Goal: Communication & Community: Answer question/provide support

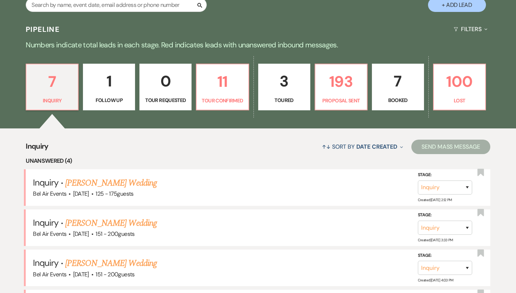
scroll to position [285, 0]
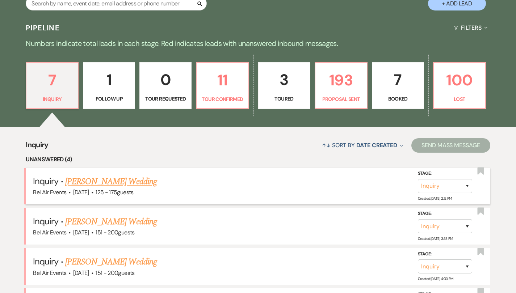
click at [131, 180] on link "[PERSON_NAME] Wedding" at bounding box center [111, 181] width 92 height 13
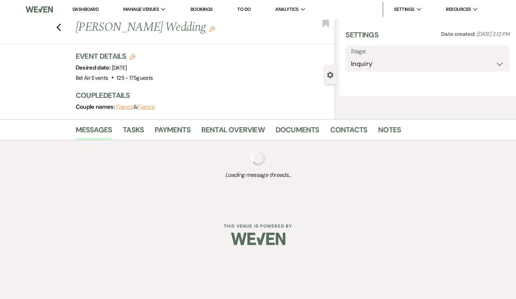
select select "3"
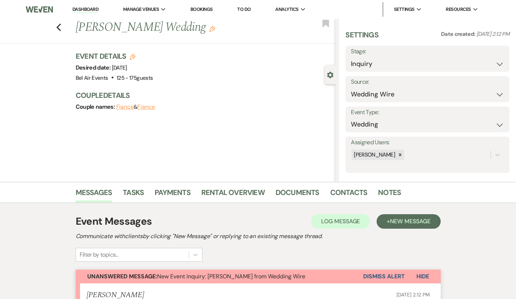
click at [33, 28] on div "Previous Nakita Middleton's Wedding Edit Bookmark" at bounding box center [165, 31] width 339 height 25
click at [56, 27] on icon "Previous" at bounding box center [58, 27] width 5 height 9
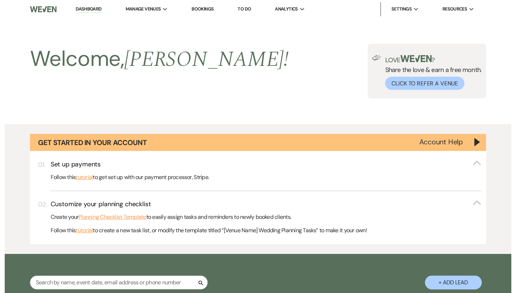
scroll to position [285, 0]
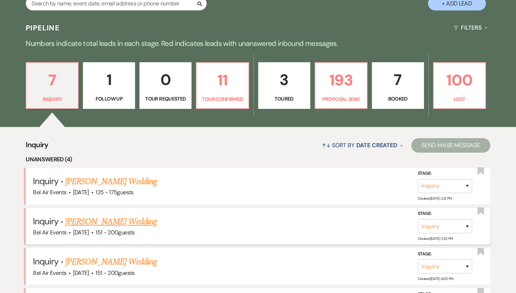
click at [110, 220] on link "Lori Young's Wedding" at bounding box center [111, 221] width 92 height 13
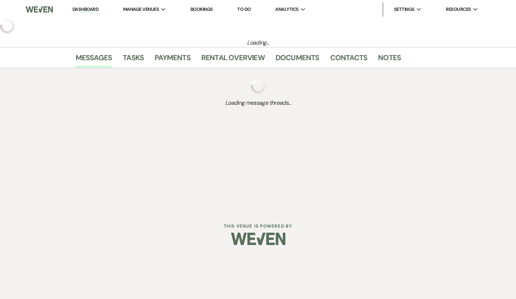
select select "2"
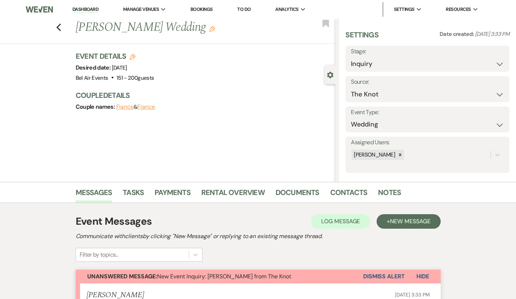
click at [405, 272] on button "Dismiss Alert" at bounding box center [384, 276] width 42 height 14
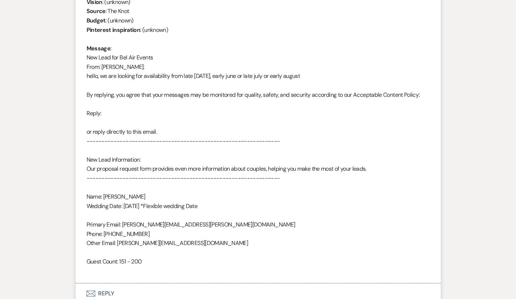
scroll to position [358, 0]
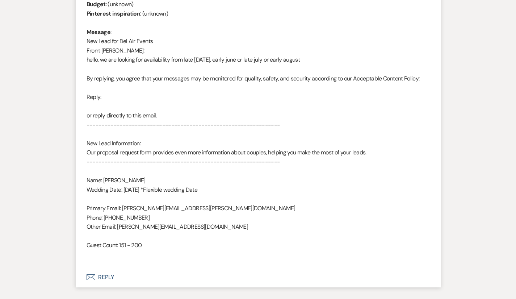
click at [404, 201] on div "From : Lori Young Event : Lori Young's Event Desired date : July 11th 2026 Anti…" at bounding box center [258, 101] width 343 height 315
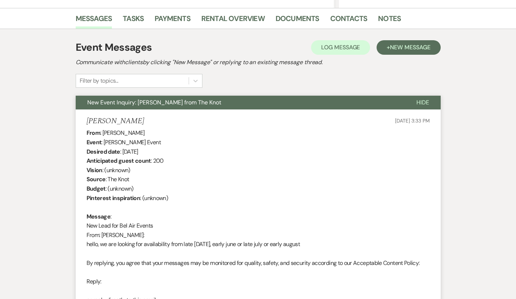
scroll to position [152, 0]
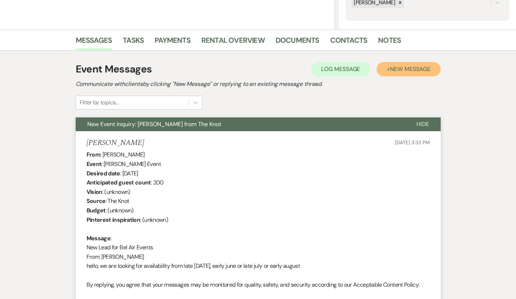
click at [430, 68] on span "New Message" at bounding box center [410, 69] width 40 height 8
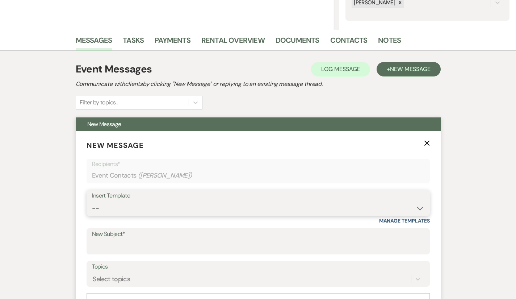
click at [155, 205] on select "-- Weven Planning Portal Introduction (Booked Events) Contract (Pre-Booked Lead…" at bounding box center [258, 208] width 332 height 14
select select "4025"
click at [92, 201] on select "-- Weven Planning Portal Introduction (Booked Events) Contract (Pre-Booked Lead…" at bounding box center [258, 208] width 332 height 14
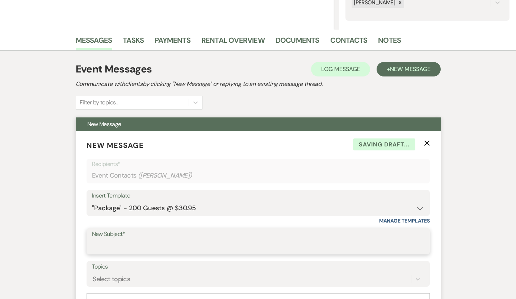
click at [129, 247] on input "New Subject*" at bounding box center [258, 246] width 332 height 14
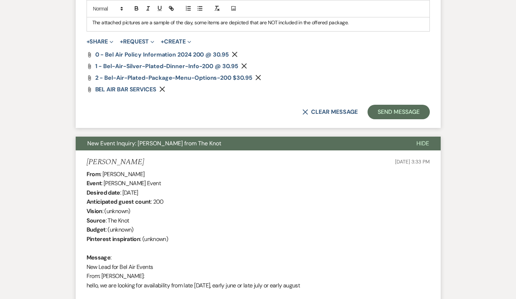
scroll to position [1268, 0]
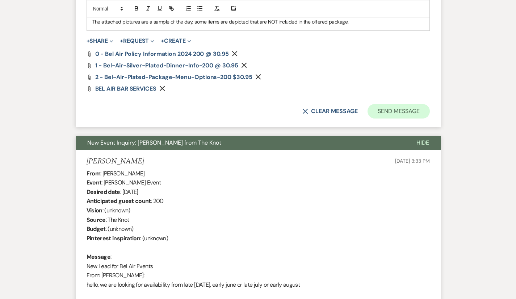
type input "Bel Air Events Information and Menus for Saturday July 11, 2026"
click at [425, 104] on button "Send Message" at bounding box center [398, 111] width 62 height 14
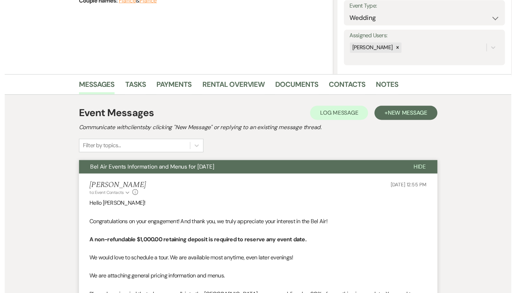
scroll to position [0, 0]
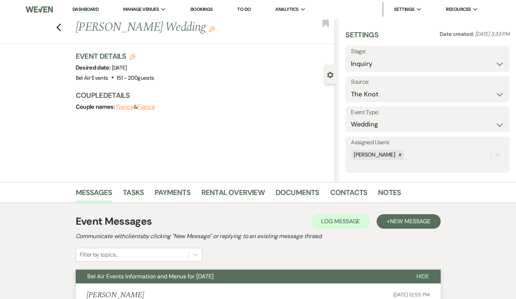
click at [81, 9] on link "Dashboard" at bounding box center [85, 9] width 26 height 7
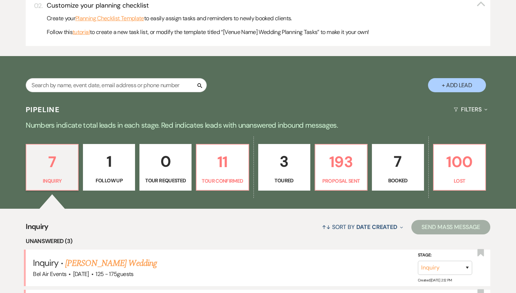
scroll to position [211, 0]
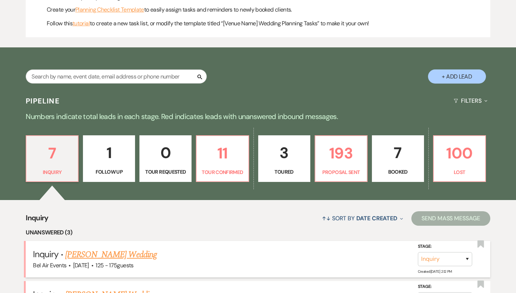
click at [127, 256] on link "[PERSON_NAME] Wedding" at bounding box center [111, 254] width 92 height 13
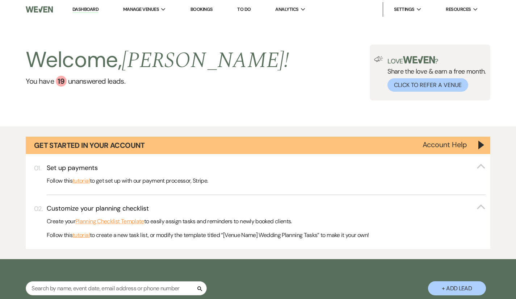
select select "3"
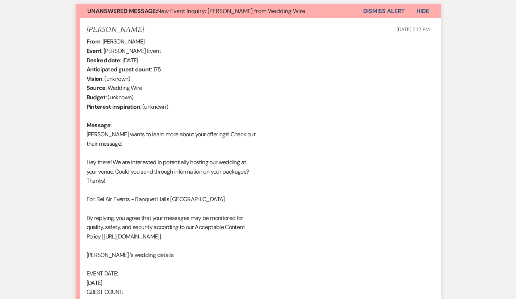
scroll to position [161, 0]
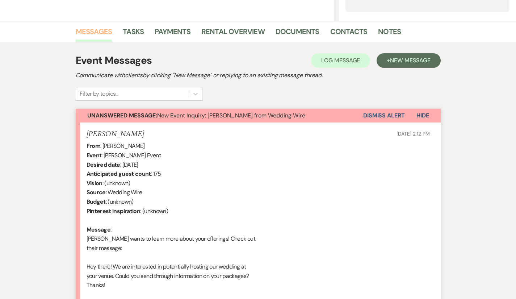
click at [76, 34] on link "Messages" at bounding box center [94, 34] width 37 height 16
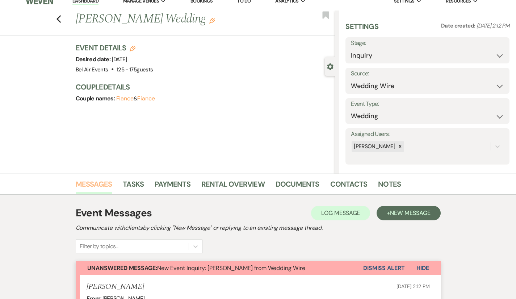
scroll to position [0, 0]
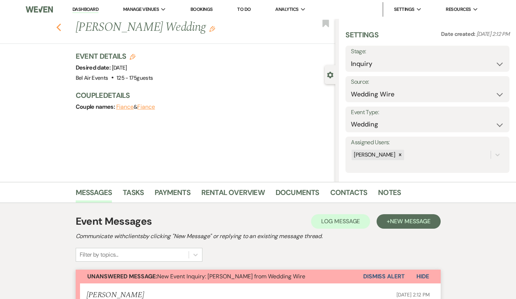
click at [56, 29] on use "button" at bounding box center [58, 28] width 5 height 8
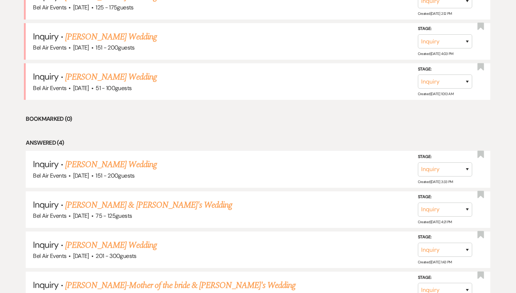
scroll to position [472, 0]
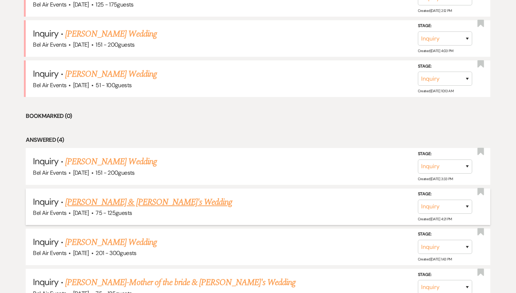
click at [135, 202] on link "Bonita Logan & Fiance's Wedding" at bounding box center [148, 202] width 167 height 13
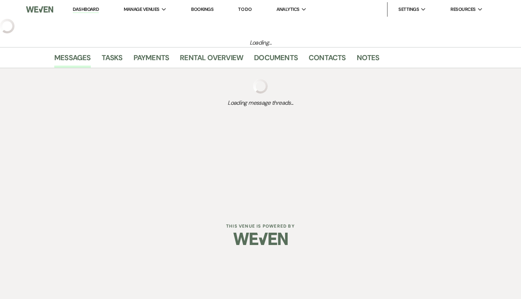
select select "3"
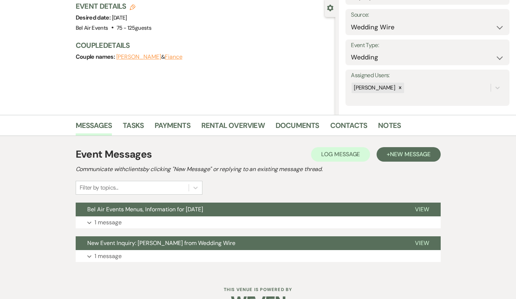
scroll to position [70, 0]
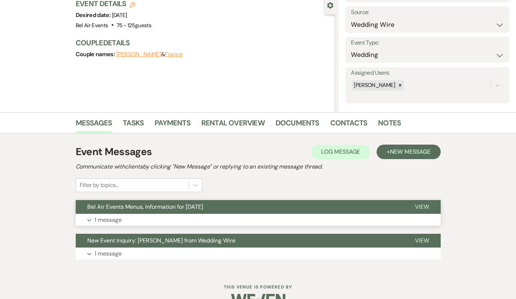
click at [94, 220] on p "1 message" at bounding box center [107, 219] width 27 height 9
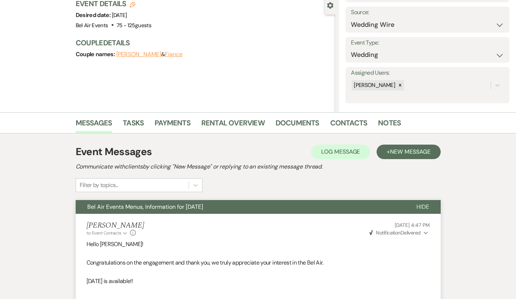
scroll to position [0, 0]
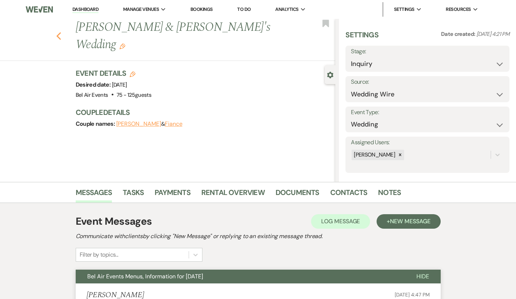
click at [56, 32] on icon "Previous" at bounding box center [58, 36] width 5 height 9
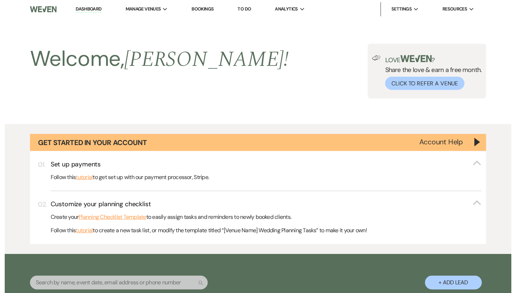
scroll to position [472, 0]
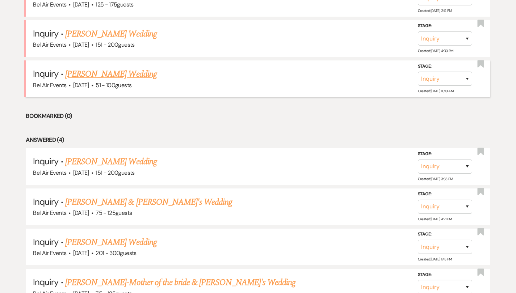
click at [119, 76] on link "Malachi Saucier's Wedding" at bounding box center [111, 74] width 92 height 13
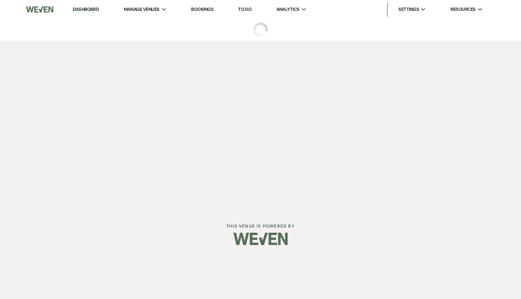
select select "2"
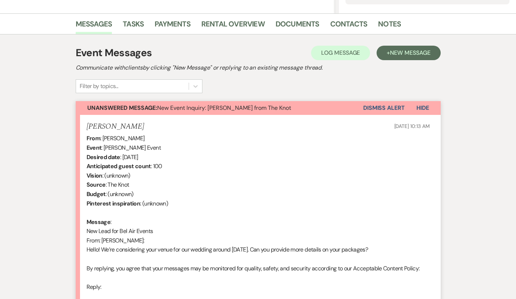
scroll to position [169, 0]
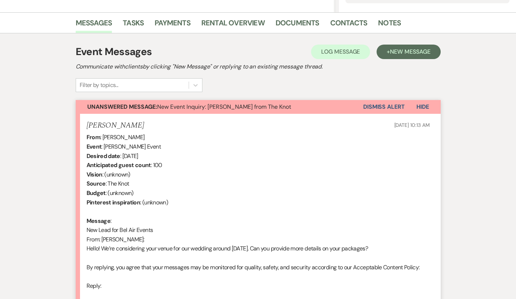
click at [402, 105] on button "Dismiss Alert" at bounding box center [384, 107] width 42 height 14
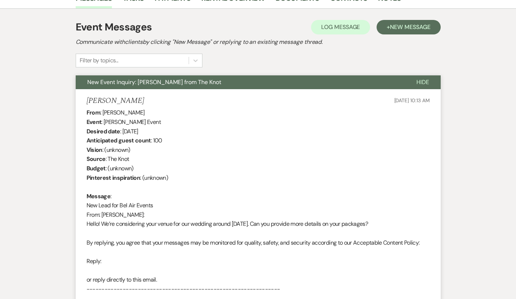
scroll to position [190, 0]
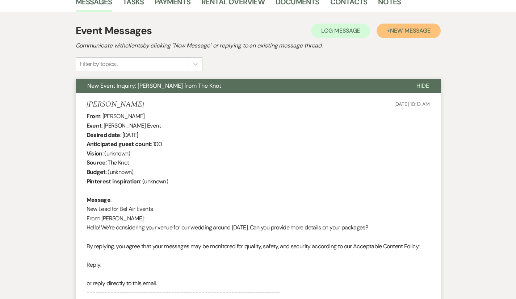
click at [440, 26] on button "+ New Message" at bounding box center [409, 31] width 64 height 14
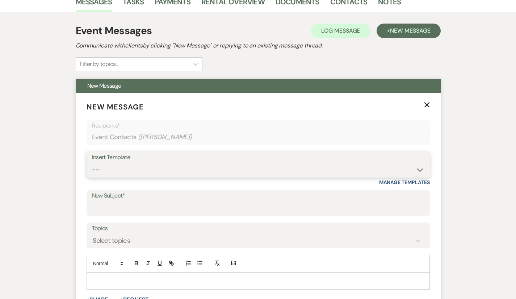
click at [154, 172] on select "-- Weven Planning Portal Introduction (Booked Events) Contract (Pre-Booked Lead…" at bounding box center [258, 170] width 332 height 14
select select "4026"
click at [92, 163] on select "-- Weven Planning Portal Introduction (Booked Events) Contract (Pre-Booked Lead…" at bounding box center [258, 170] width 332 height 14
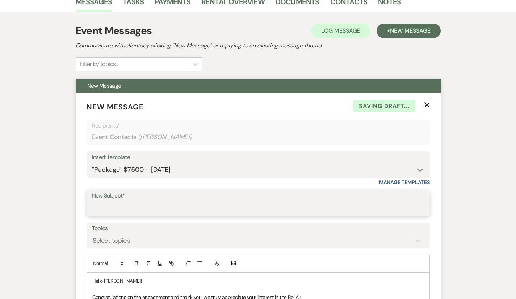
click at [121, 207] on input "New Subject*" at bounding box center [258, 208] width 332 height 14
click at [265, 208] on input "Bel Air Events Information and Menus for Sunday June 7th 2026" at bounding box center [258, 208] width 332 height 14
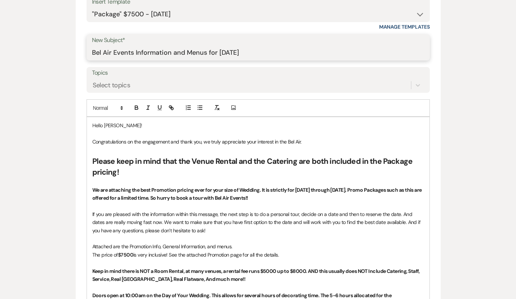
scroll to position [346, 0]
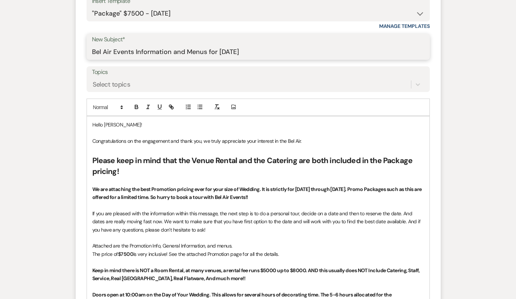
type input "Bel Air Events Information and Menus for Saturday May 16, 2026"
click at [292, 138] on p "Congratulations on the engagement and thank you, we truly appreciate your inter…" at bounding box center [258, 141] width 332 height 8
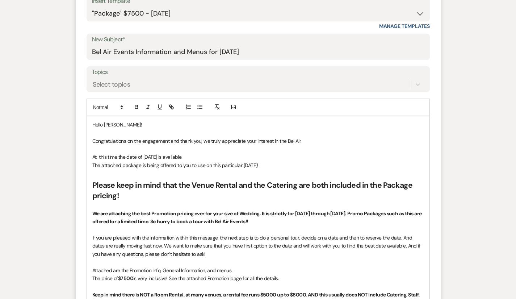
click at [206, 154] on p "At this time the date of Saturday May 16th, 2026 is available." at bounding box center [258, 157] width 332 height 8
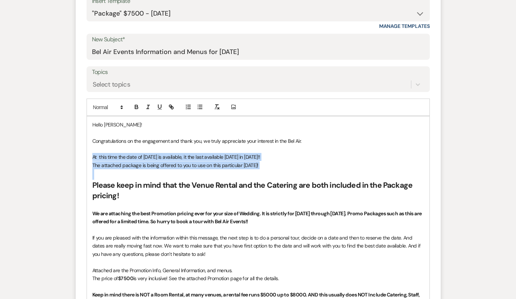
drag, startPoint x: 249, startPoint y: 169, endPoint x: 61, endPoint y: 155, distance: 188.8
click at [76, 155] on form "New Message X Saving draft... Recipients* Event Contacts ( Malachi Saucier ) In…" at bounding box center [258, 304] width 365 height 734
click at [135, 107] on icon "button" at bounding box center [136, 108] width 3 height 2
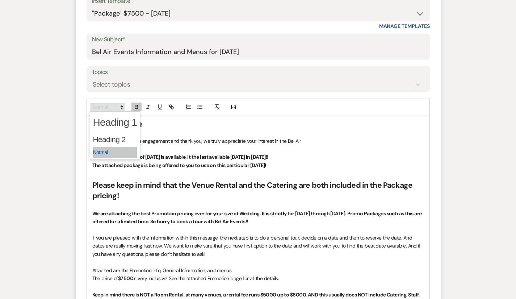
click at [90, 106] on span at bounding box center [107, 107] width 35 height 9
click at [93, 138] on span at bounding box center [115, 139] width 44 height 15
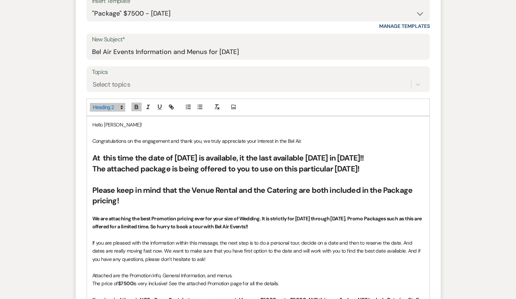
click at [360, 126] on p "Hello Malachi!" at bounding box center [258, 125] width 332 height 8
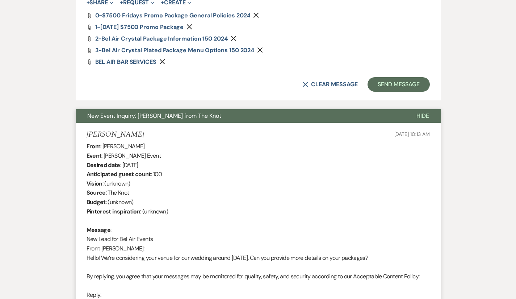
scroll to position [942, 0]
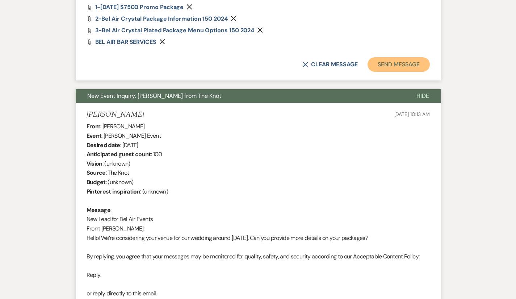
click at [429, 57] on button "Send Message" at bounding box center [398, 64] width 62 height 14
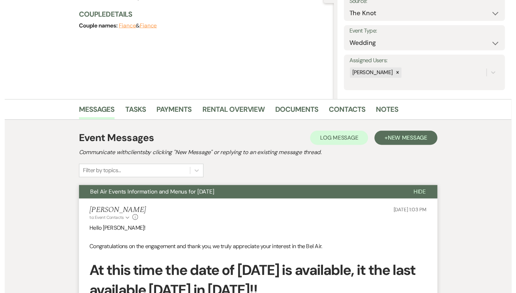
scroll to position [0, 0]
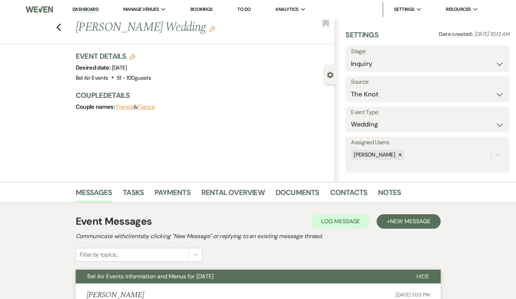
click at [77, 6] on li "Dashboard" at bounding box center [85, 9] width 33 height 14
click at [80, 8] on link "Dashboard" at bounding box center [85, 9] width 26 height 7
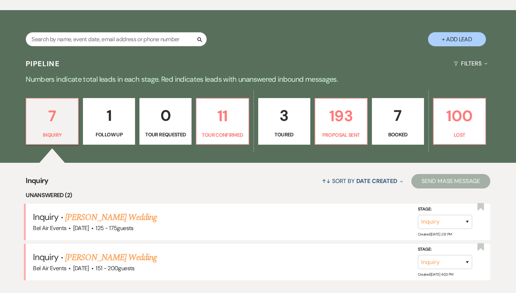
scroll to position [276, 0]
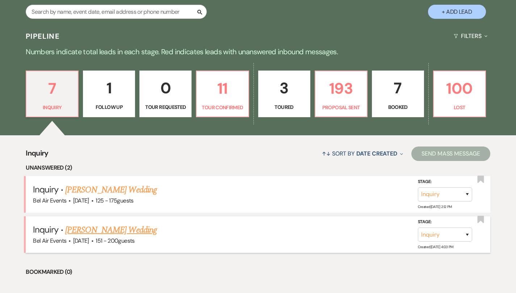
click at [108, 230] on link "Brittney Johnson's Wedding" at bounding box center [111, 230] width 92 height 13
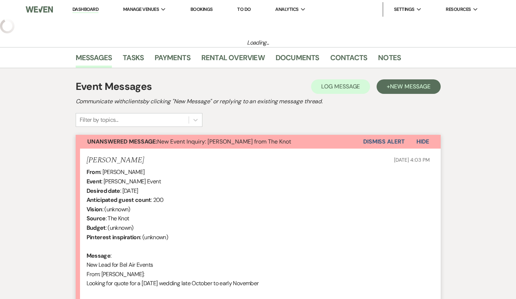
select select "2"
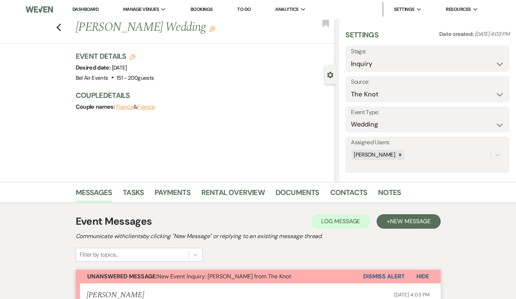
click at [405, 274] on button "Dismiss Alert" at bounding box center [384, 276] width 42 height 14
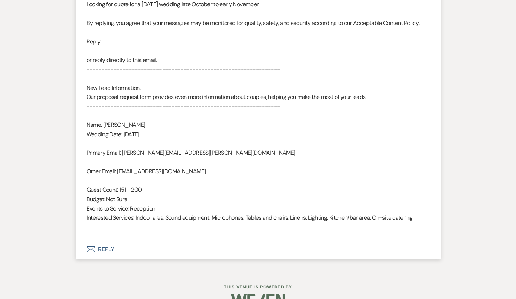
scroll to position [174, 0]
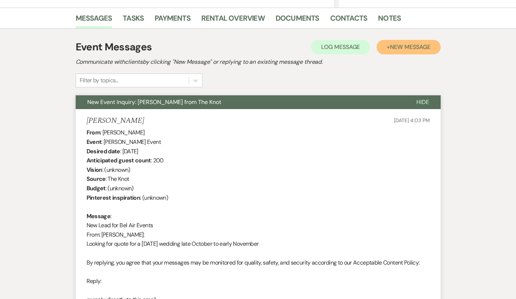
click at [430, 48] on span "New Message" at bounding box center [410, 47] width 40 height 8
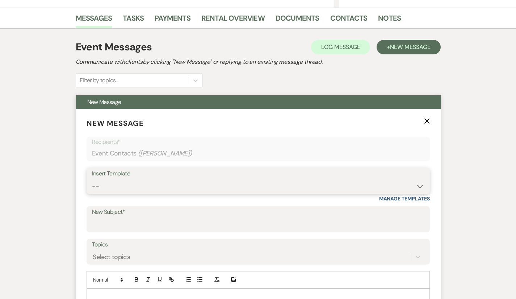
click at [113, 186] on select "-- Weven Planning Portal Introduction (Booked Events) Contract (Pre-Booked Lead…" at bounding box center [258, 186] width 332 height 14
select select "4026"
click at [92, 179] on select "-- Weven Planning Portal Introduction (Booked Events) Contract (Pre-Booked Lead…" at bounding box center [258, 186] width 332 height 14
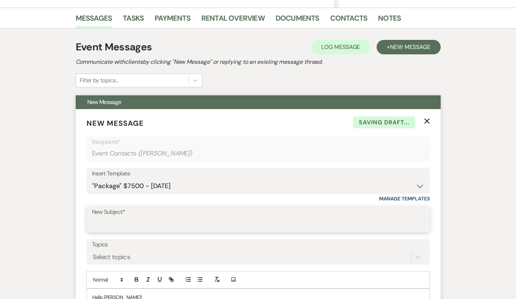
click at [148, 225] on input "New Subject*" at bounding box center [258, 224] width 332 height 14
click at [260, 222] on input "Bel Air Events Information and Menus for Sunday June 7th 2026" at bounding box center [258, 224] width 332 height 14
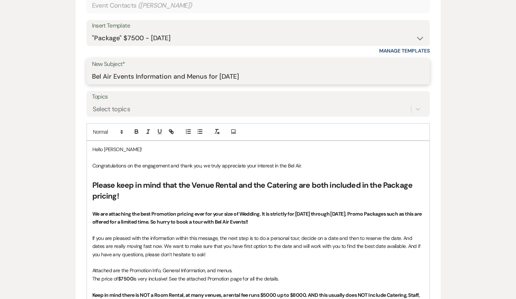
scroll to position [325, 0]
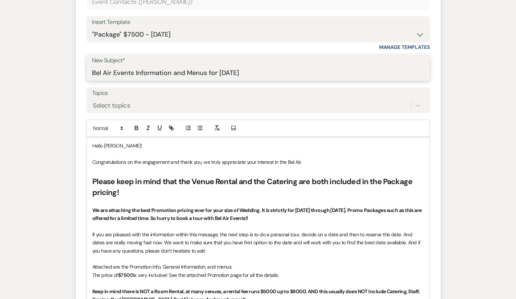
type input "Bel Air Events Information and Menus for Friday November 6th 2026"
click at [279, 159] on p "Congratulations on the engagement and thank you, we truly appreciate your inter…" at bounding box center [258, 162] width 332 height 8
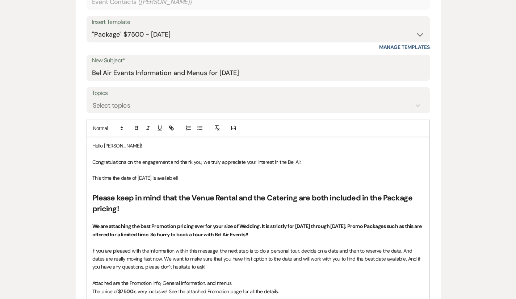
drag, startPoint x: 209, startPoint y: 176, endPoint x: 49, endPoint y: 176, distance: 159.3
click at [90, 128] on span at bounding box center [107, 128] width 35 height 9
click at [93, 160] on span at bounding box center [115, 160] width 44 height 15
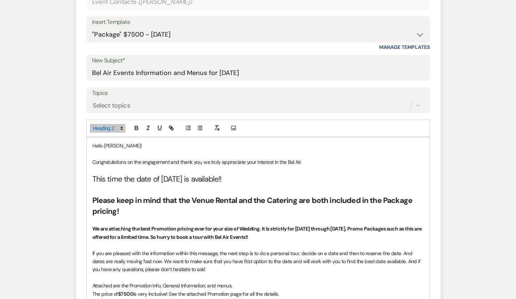
click at [301, 173] on p at bounding box center [258, 170] width 332 height 8
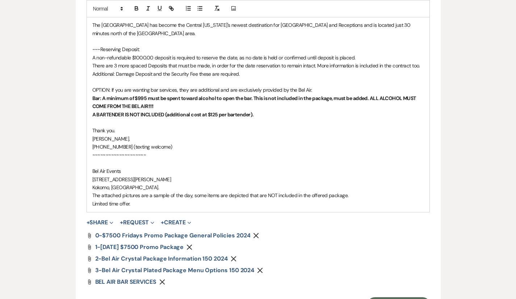
scroll to position [695, 0]
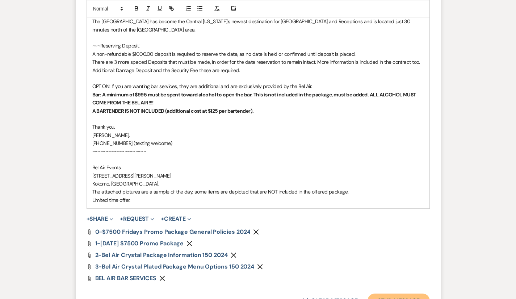
click at [412, 293] on button "Send Message" at bounding box center [398, 300] width 62 height 14
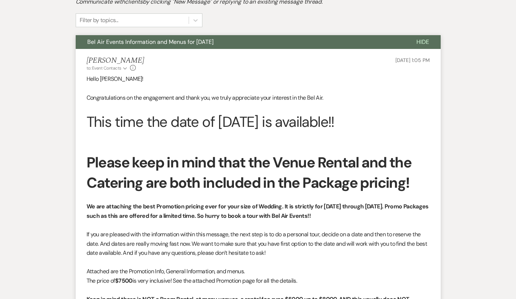
scroll to position [0, 0]
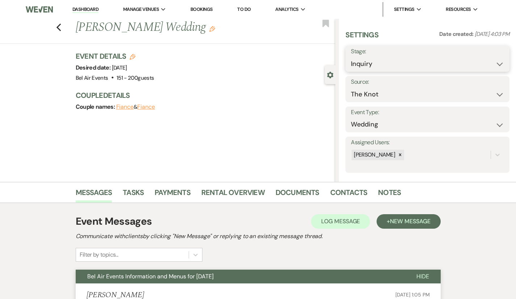
click at [447, 61] on select "Inquiry Follow Up Tour Requested Tour Confirmed Toured Proposal Sent Booked Lost" at bounding box center [427, 64] width 153 height 14
select select "6"
click at [377, 57] on select "Inquiry Follow Up Tour Requested Tour Confirmed Toured Proposal Sent Booked Lost" at bounding box center [427, 64] width 153 height 14
click at [484, 62] on button "Save" at bounding box center [492, 58] width 35 height 14
click at [56, 28] on icon "Previous" at bounding box center [58, 27] width 5 height 9
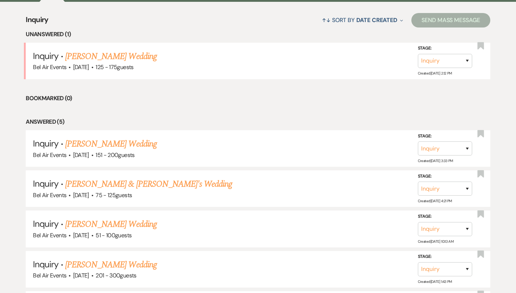
scroll to position [410, 0]
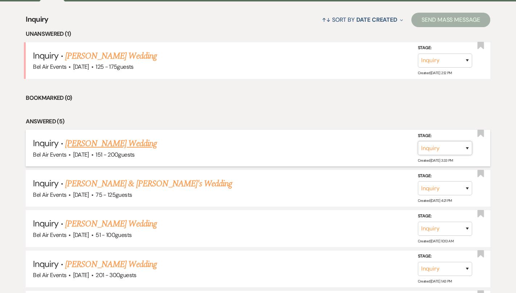
click at [467, 148] on select "Inquiry Follow Up Tour Requested Tour Confirmed Toured Proposal Sent Booked Lost" at bounding box center [445, 148] width 54 height 14
select select "6"
click at [418, 141] on select "Inquiry Follow Up Tour Requested Tour Confirmed Toured Proposal Sent Booked Lost" at bounding box center [445, 148] width 54 height 14
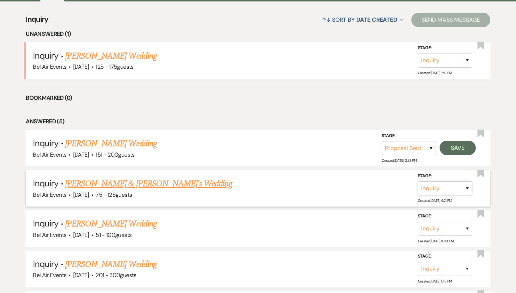
click at [466, 189] on select "Inquiry Follow Up Tour Requested Tour Confirmed Toured Proposal Sent Booked Lost" at bounding box center [445, 188] width 54 height 14
select select "6"
click at [418, 181] on select "Inquiry Follow Up Tour Requested Tour Confirmed Toured Proposal Sent Booked Lost" at bounding box center [445, 188] width 54 height 14
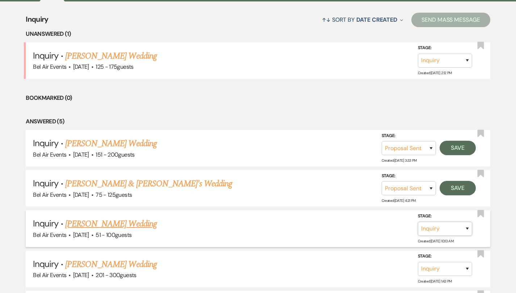
click at [467, 230] on select "Inquiry Follow Up Tour Requested Tour Confirmed Toured Proposal Sent Booked Lost" at bounding box center [445, 229] width 54 height 14
select select "6"
click at [418, 222] on select "Inquiry Follow Up Tour Requested Tour Confirmed Toured Proposal Sent Booked Lost" at bounding box center [445, 229] width 54 height 14
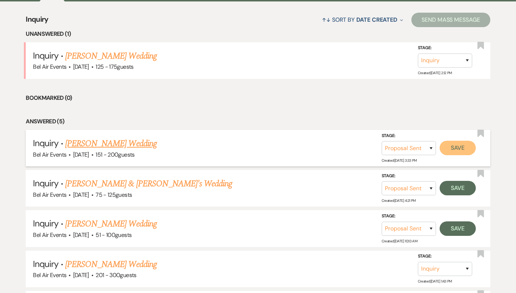
click at [462, 144] on button "Save" at bounding box center [458, 148] width 36 height 14
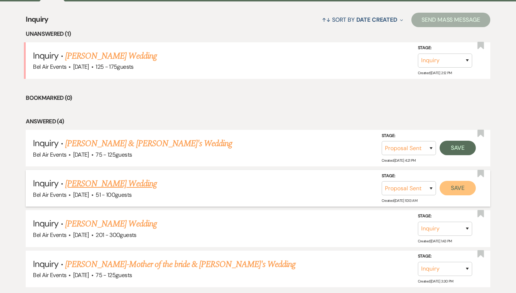
click at [455, 187] on button "Save" at bounding box center [458, 188] width 36 height 14
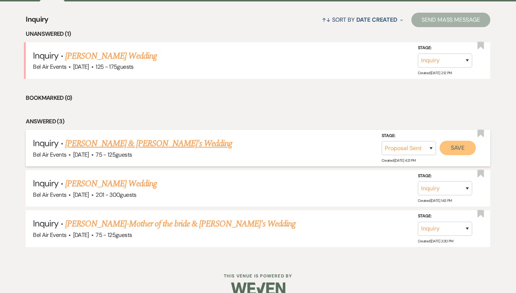
click at [459, 148] on button "Save" at bounding box center [458, 148] width 36 height 14
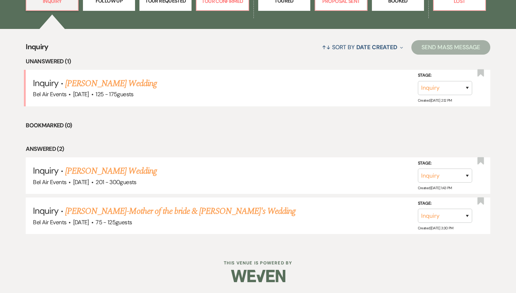
scroll to position [382, 0]
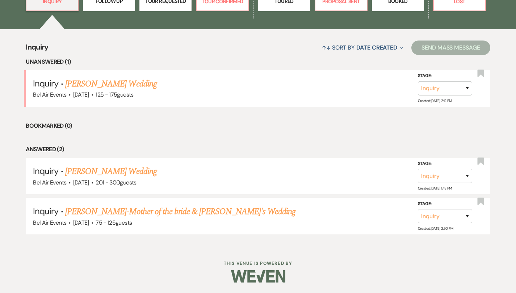
click at [515, 112] on div "Inquiry ↑↓ Sort By Date Created Expand Send Mass Message Unanswered (1) Inquiry…" at bounding box center [258, 138] width 516 height 218
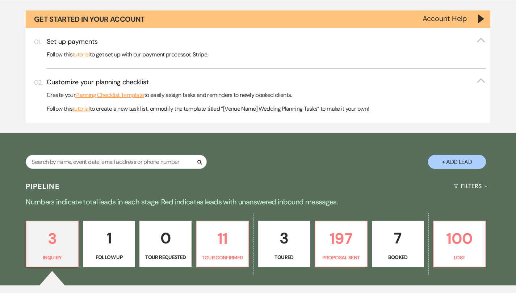
scroll to position [41, 0]
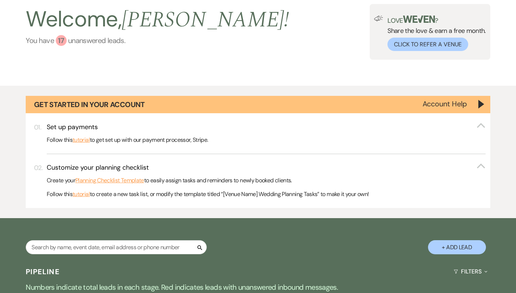
click at [60, 39] on div "17" at bounding box center [61, 40] width 11 height 11
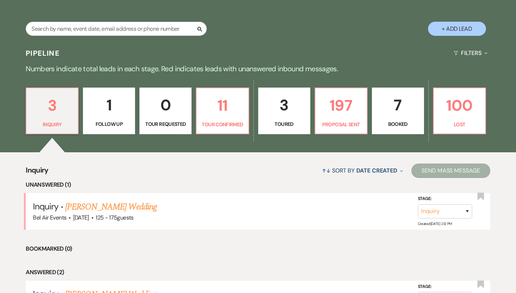
scroll to position [259, 5]
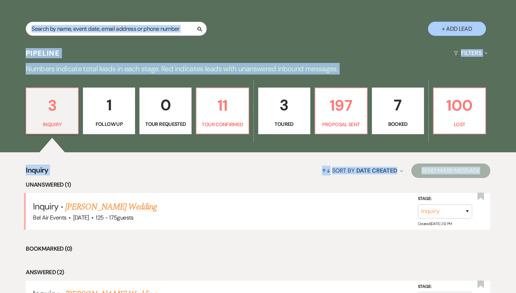
drag, startPoint x: 516, startPoint y: 170, endPoint x: 513, endPoint y: 209, distance: 39.2
click at [513, 209] on html "Dashboard Manage Venues Expand Bel Air Events Bookings To Do Analytics Expand B…" at bounding box center [258, 79] width 516 height 676
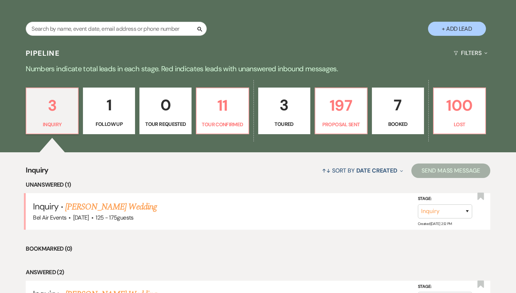
click at [514, 191] on html "Dashboard Manage Venues Expand Bel Air Events Bookings To Do Analytics Expand B…" at bounding box center [258, 79] width 516 height 676
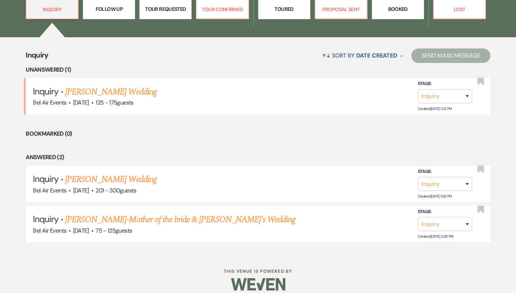
scroll to position [379, 5]
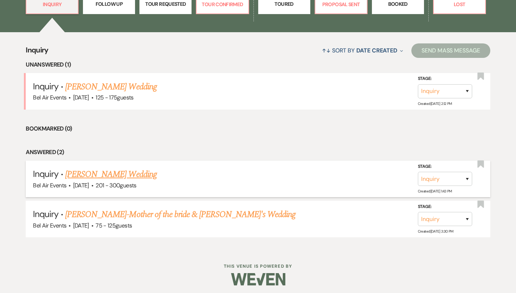
click at [82, 175] on link "Leah Heath's Wedding" at bounding box center [111, 174] width 92 height 13
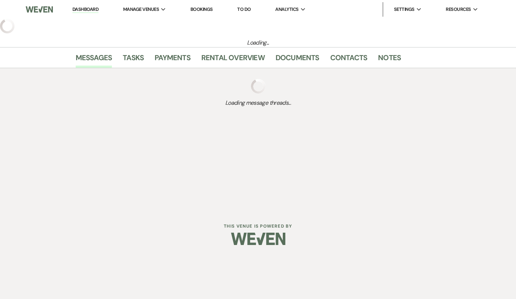
select select "2"
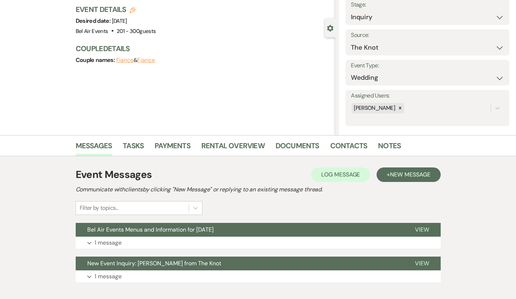
scroll to position [88, 0]
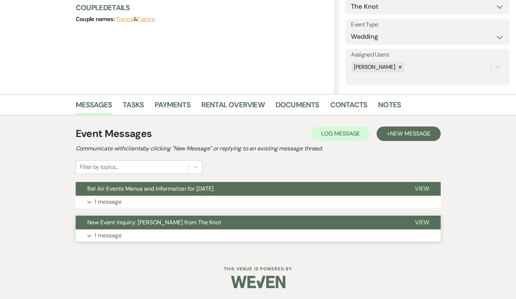
click at [76, 233] on button "Expand 1 message" at bounding box center [258, 235] width 365 height 12
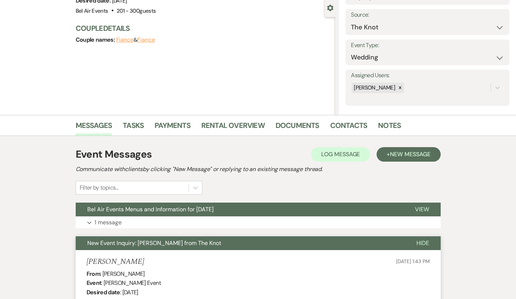
scroll to position [0, 0]
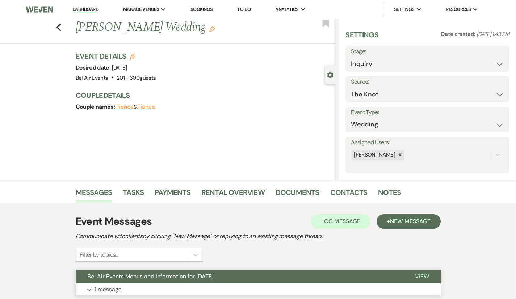
click at [76, 287] on button "Expand 1 message" at bounding box center [258, 289] width 365 height 12
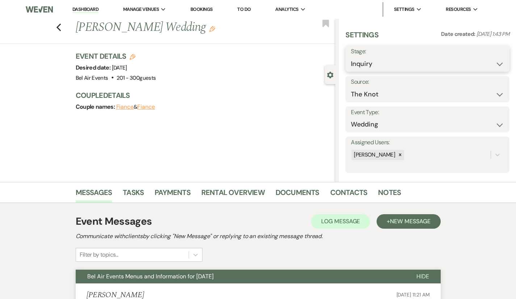
click at [423, 61] on select "Inquiry Follow Up Tour Requested Tour Confirmed Toured Proposal Sent Booked Lost" at bounding box center [427, 64] width 153 height 14
select select "6"
click at [377, 57] on select "Inquiry Follow Up Tour Requested Tour Confirmed Toured Proposal Sent Booked Lost" at bounding box center [427, 64] width 153 height 14
click at [484, 58] on button "Save" at bounding box center [492, 58] width 35 height 14
click at [56, 26] on use "button" at bounding box center [58, 28] width 5 height 8
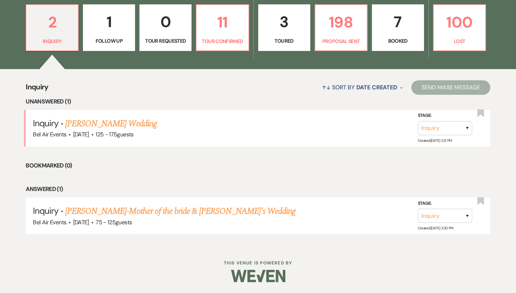
scroll to position [343, 5]
click at [135, 211] on link "Lisa OLeary Tessier-Mother of the bride & Fiance's Wedding" at bounding box center [180, 211] width 230 height 13
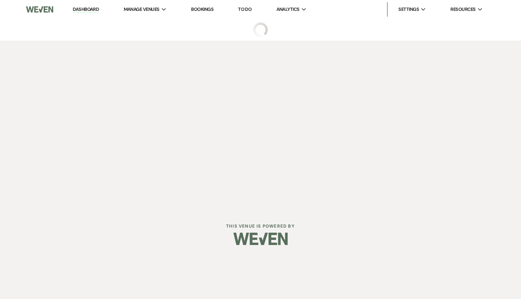
select select "3"
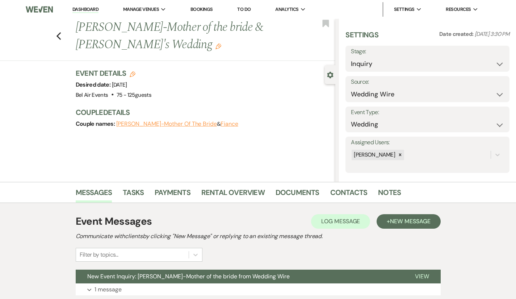
scroll to position [54, 0]
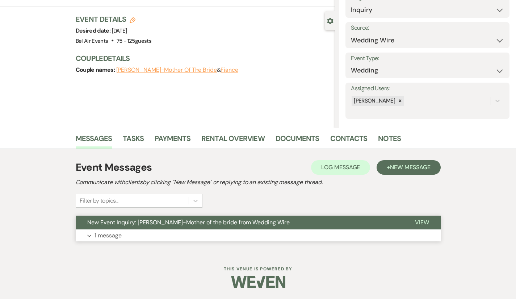
click at [76, 238] on button "Expand 1 message" at bounding box center [258, 235] width 365 height 12
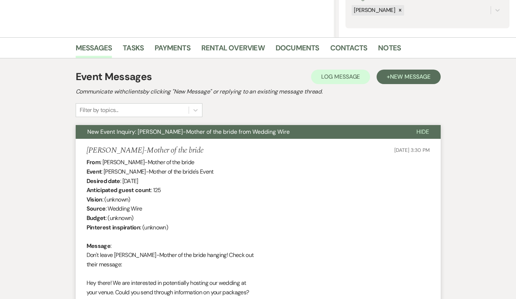
scroll to position [138, 0]
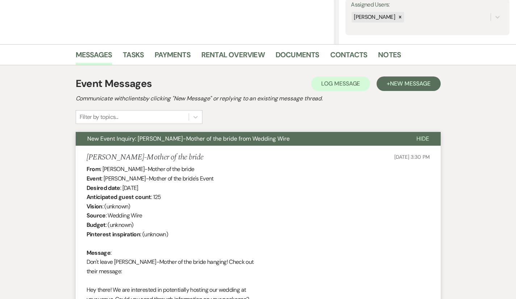
click at [441, 74] on div "Event Messages Log Log Message + New Message Communicate with clients by clicki…" at bounding box center [258, 277] width 365 height 411
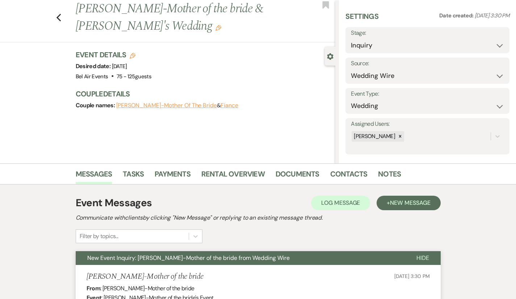
scroll to position [0, 0]
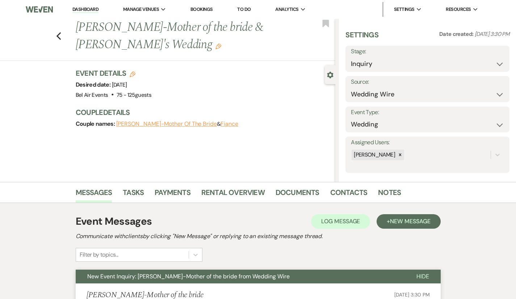
click at [207, 60] on div "Previous Lisa OLeary Tessier-Mother of the bride & Fiance's Wedding Edit Bookma…" at bounding box center [165, 40] width 339 height 42
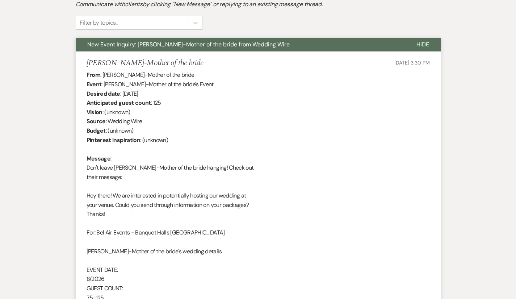
scroll to position [162, 0]
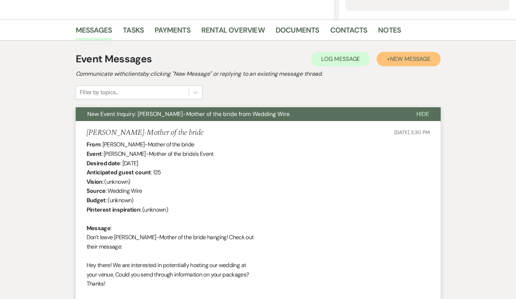
click at [425, 59] on span "New Message" at bounding box center [410, 59] width 40 height 8
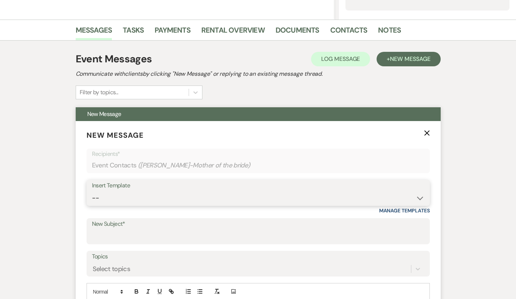
click at [156, 199] on select "-- Weven Planning Portal Introduction (Booked Events) Contract (Pre-Booked Lead…" at bounding box center [258, 198] width 332 height 14
select select "4026"
click at [92, 191] on select "-- Weven Planning Portal Introduction (Booked Events) Contract (Pre-Booked Lead…" at bounding box center [258, 198] width 332 height 14
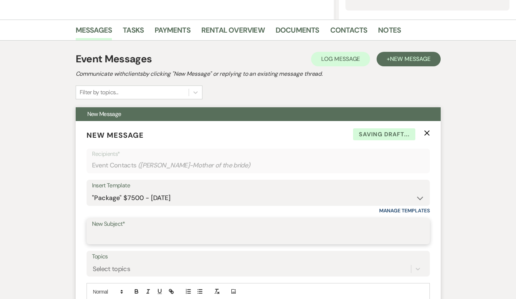
click at [106, 238] on input "New Subject*" at bounding box center [258, 236] width 332 height 14
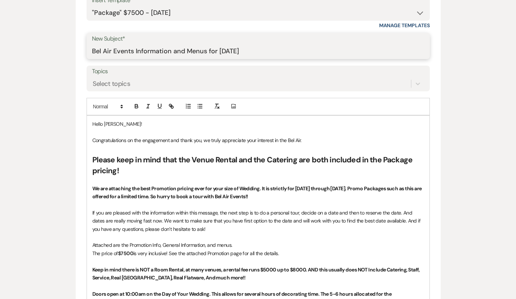
scroll to position [351, 0]
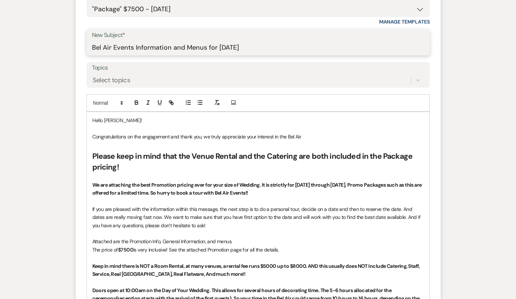
type input "Bel Air Events Information and Menus for Saturday August 1, 2026"
click at [117, 136] on span "Congratulations on the engagement and thank you, we truly appreciate your inter…" at bounding box center [196, 136] width 209 height 7
click at [285, 135] on p "Congratulations on their engagement and thank you, we truly appreciate your int…" at bounding box center [258, 137] width 332 height 8
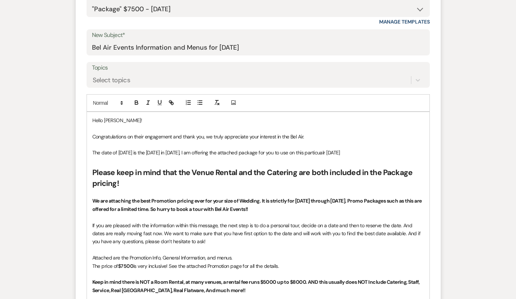
click at [327, 155] on span "The date of 08.01.26 is the last Saturday in August 2026, I am offering the att…" at bounding box center [216, 152] width 248 height 7
drag, startPoint x: 327, startPoint y: 155, endPoint x: 350, endPoint y: 14, distance: 143.5
click at [350, 14] on select "-- Weven Planning Portal Introduction (Booked Events) Contract (Pre-Booked Lead…" at bounding box center [258, 9] width 332 height 14
click at [362, 224] on span "If you are pleased with the information within this message, the next step is t…" at bounding box center [256, 233] width 329 height 23
click at [327, 152] on span "The date of 08.01.26 is the last Saturday in August 2026, I am offering the att…" at bounding box center [216, 152] width 248 height 7
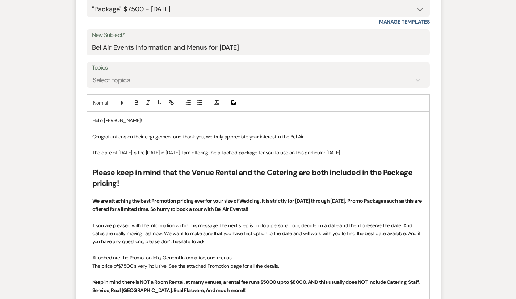
click at [358, 154] on p "The date of 08.01.26 is the last Saturday in August 2026, I am offering the att…" at bounding box center [258, 152] width 332 height 8
drag, startPoint x: 365, startPoint y: 149, endPoint x: 65, endPoint y: 151, distance: 299.8
click at [87, 98] on div "Add Photo" at bounding box center [258, 102] width 343 height 17
drag, startPoint x: 362, startPoint y: 152, endPoint x: 70, endPoint y: 147, distance: 293.0
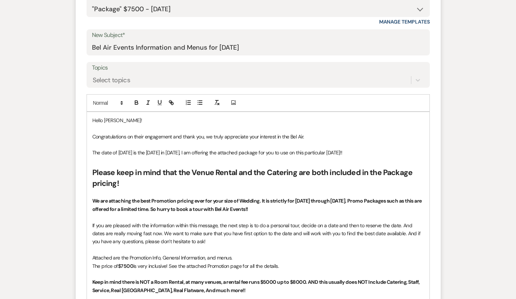
click at [90, 102] on span at bounding box center [107, 102] width 35 height 9
click at [93, 133] on span at bounding box center [115, 134] width 44 height 15
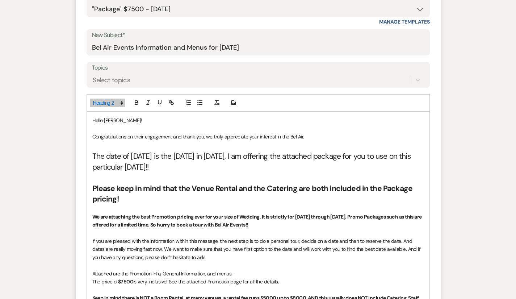
click at [322, 123] on p "Hello Lisa!" at bounding box center [258, 120] width 332 height 8
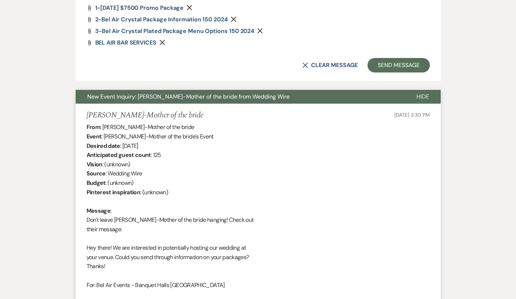
scroll to position [965, 0]
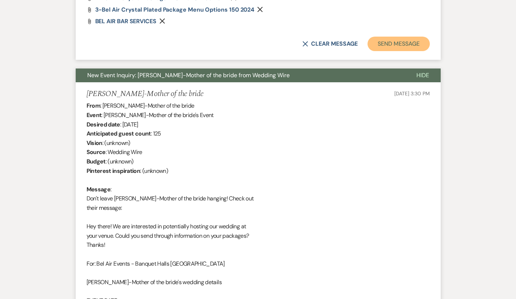
click at [429, 37] on button "Send Message" at bounding box center [398, 44] width 62 height 14
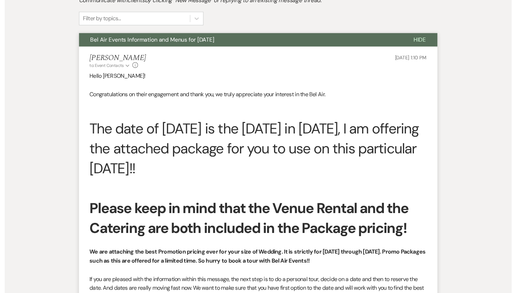
scroll to position [0, 0]
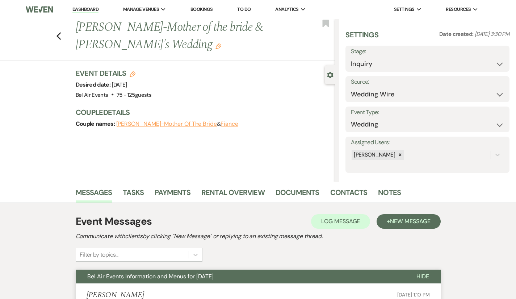
click at [408, 55] on label "Stage:" at bounding box center [427, 51] width 153 height 10
click at [407, 69] on select "Inquiry Follow Up Tour Requested Tour Confirmed Toured Proposal Sent Booked Lost" at bounding box center [427, 64] width 153 height 14
select select "6"
click at [377, 57] on select "Inquiry Follow Up Tour Requested Tour Confirmed Toured Proposal Sent Booked Lost" at bounding box center [427, 64] width 153 height 14
click at [490, 54] on button "Save" at bounding box center [492, 58] width 35 height 14
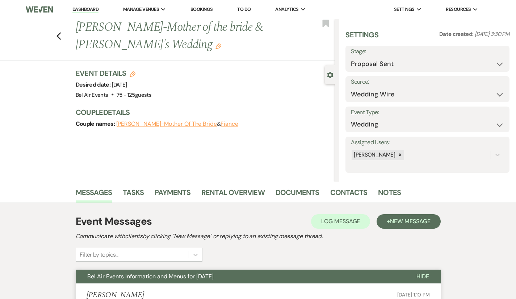
click at [85, 9] on link "Dashboard" at bounding box center [85, 9] width 26 height 7
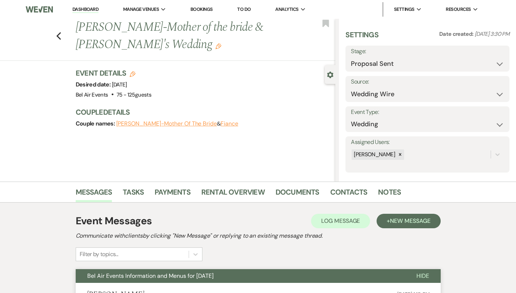
select select "6"
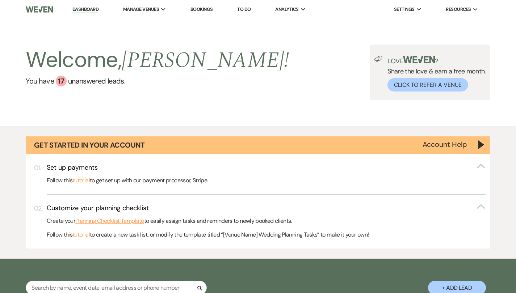
scroll to position [0, 5]
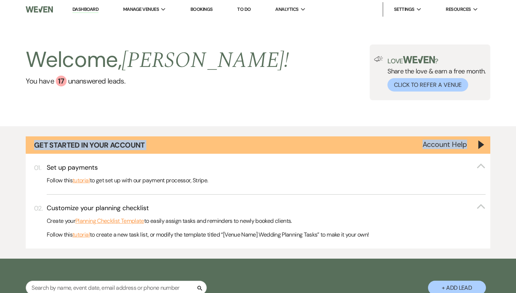
drag, startPoint x: 516, startPoint y: 123, endPoint x: 507, endPoint y: 188, distance: 66.1
click at [507, 188] on main "Welcome, [PERSON_NAME] ! You have 17 unanswered lead s . Love ? Share the love …" at bounding box center [258, 282] width 516 height 526
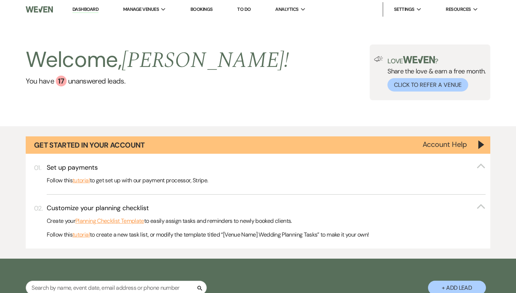
click at [296, 111] on div "Welcome, [PERSON_NAME] ! You have 17 unanswered lead s . Love ? Share the love …" at bounding box center [258, 73] width 516 height 108
click at [56, 80] on div "17" at bounding box center [61, 81] width 11 height 11
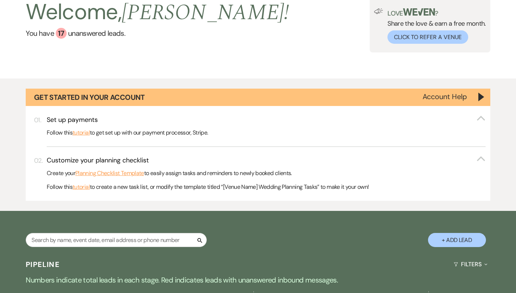
scroll to position [259, 0]
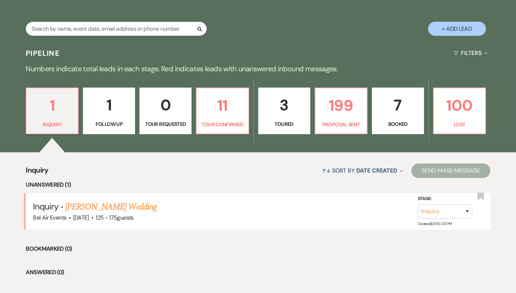
click at [304, 26] on div "Search + Add Lead" at bounding box center [258, 22] width 516 height 38
click at [112, 204] on link "[PERSON_NAME] Wedding" at bounding box center [111, 207] width 92 height 13
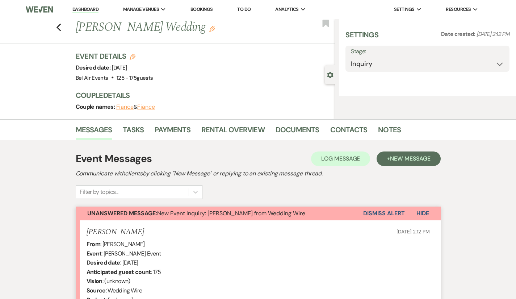
select select "3"
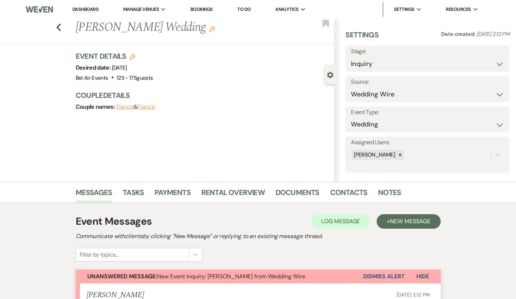
click at [405, 274] on button "Dismiss Alert" at bounding box center [384, 276] width 42 height 14
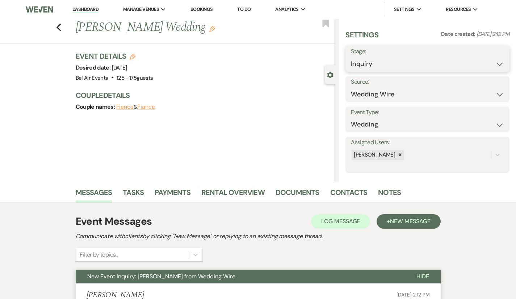
click at [419, 66] on select "Inquiry Follow Up Tour Requested Tour Confirmed Toured Proposal Sent Booked Lost" at bounding box center [427, 64] width 153 height 14
select select "6"
click at [377, 57] on select "Inquiry Follow Up Tour Requested Tour Confirmed Toured Proposal Sent Booked Lost" at bounding box center [427, 64] width 153 height 14
click at [489, 55] on button "Save" at bounding box center [492, 58] width 35 height 14
click at [56, 28] on use "button" at bounding box center [58, 28] width 5 height 8
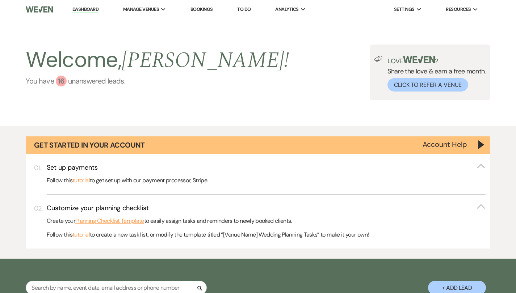
click at [62, 82] on div "16" at bounding box center [61, 81] width 11 height 11
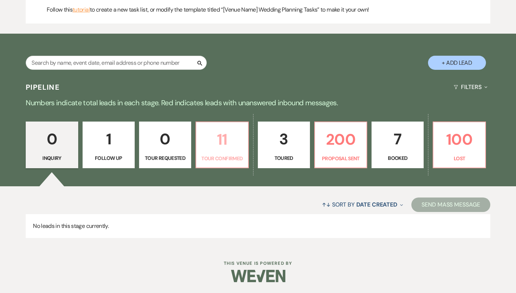
click at [225, 139] on p "11" at bounding box center [222, 139] width 43 height 24
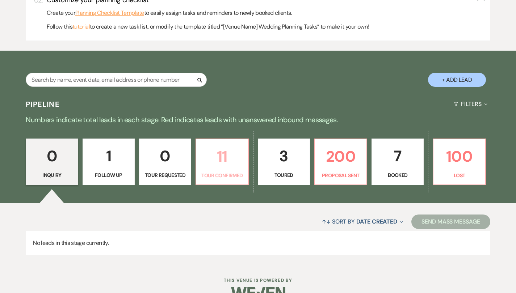
select select "4"
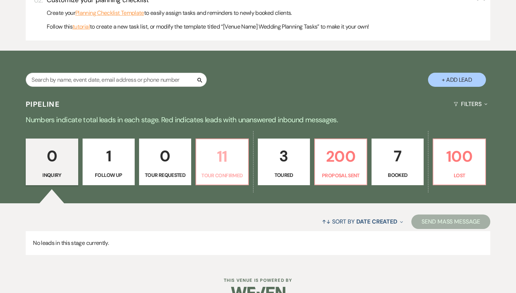
select select "4"
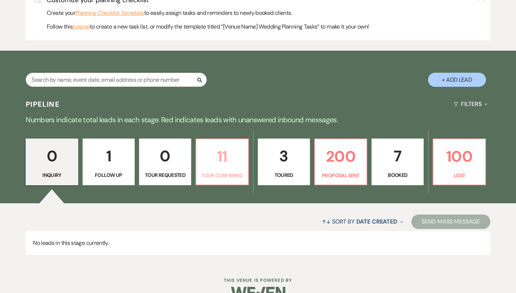
select select "4"
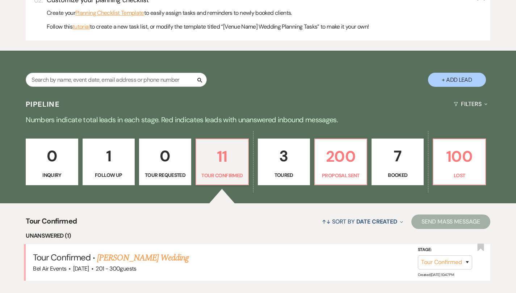
scroll to position [226, 0]
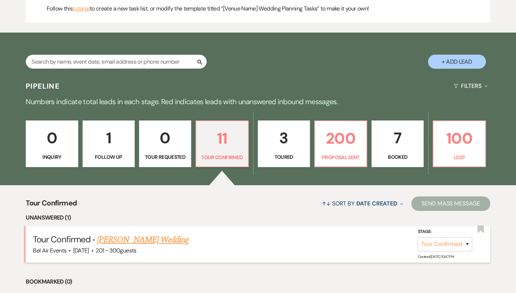
click at [152, 236] on link "[PERSON_NAME] Wedding" at bounding box center [143, 240] width 92 height 13
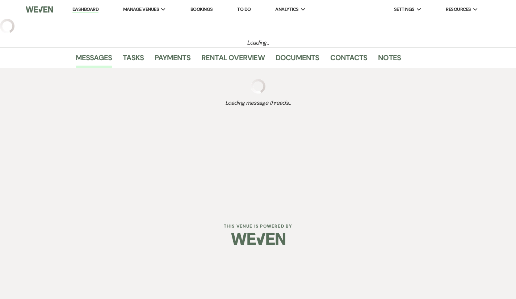
select select "4"
select select "2"
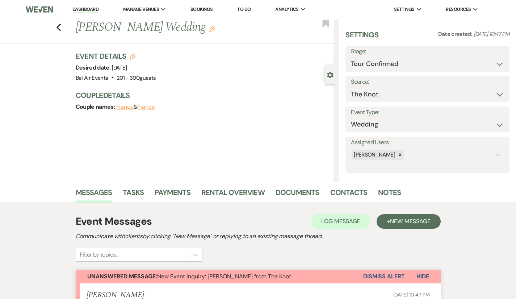
click at [402, 275] on button "Dismiss Alert" at bounding box center [384, 276] width 42 height 14
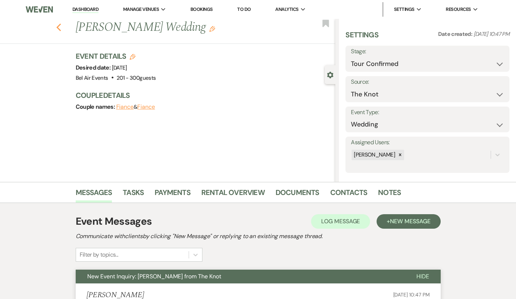
click at [56, 26] on use "button" at bounding box center [58, 28] width 5 height 8
select select "4"
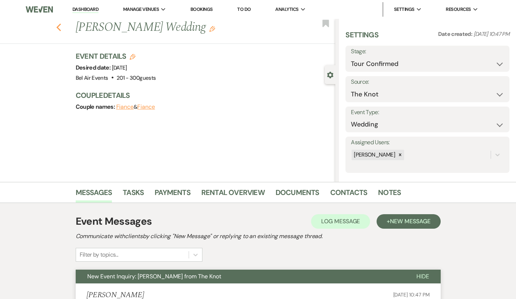
select select "4"
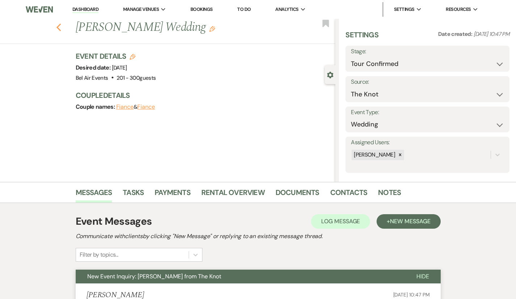
select select "4"
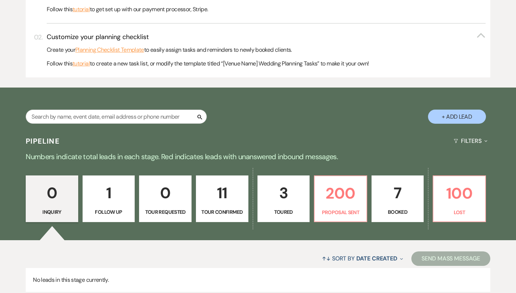
scroll to position [189, 0]
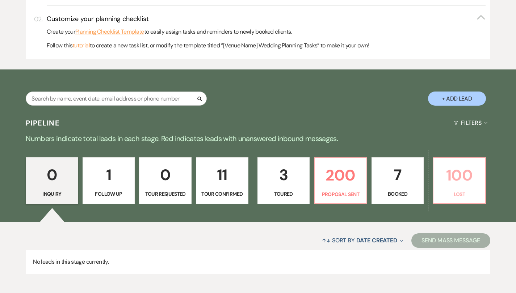
click at [461, 177] on p "100" at bounding box center [459, 175] width 43 height 24
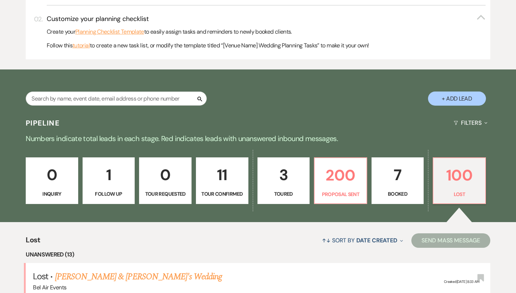
select select "8"
select select "10"
select select "8"
select select "10"
select select "8"
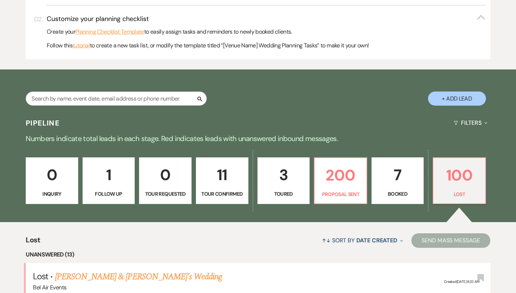
select select "8"
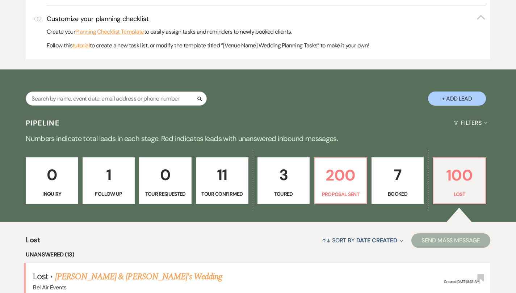
select select "8"
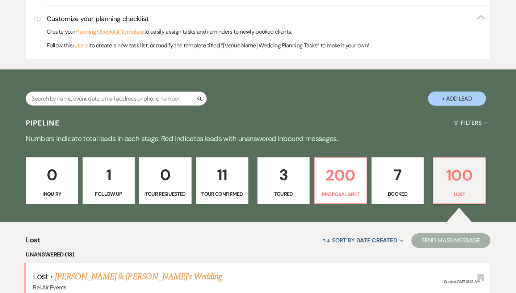
select select "8"
select select "1"
select select "8"
select select "1"
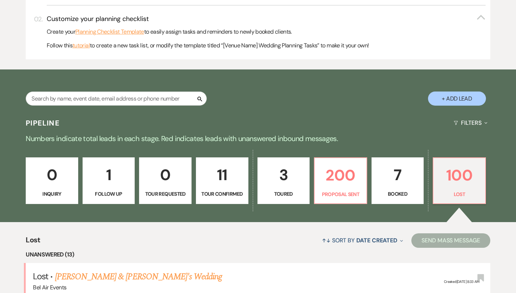
select select "8"
select select "10"
select select "8"
select select "10"
select select "8"
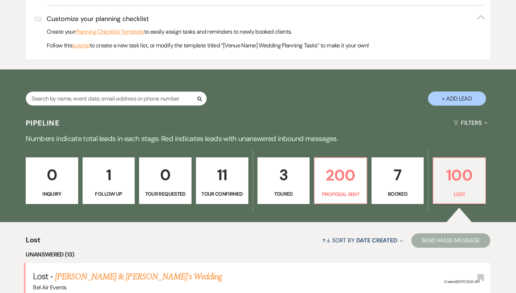
select select "7"
select select "8"
select select "10"
select select "8"
select select "10"
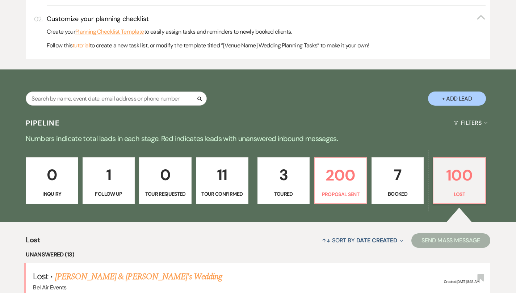
select select "8"
select select "5"
select select "8"
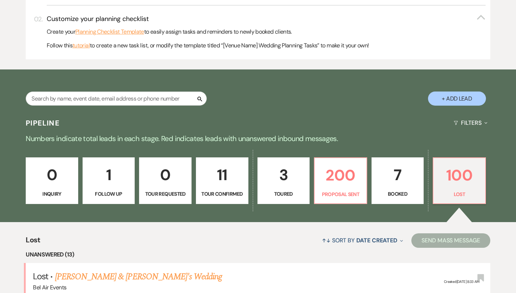
select select "5"
select select "8"
select select "5"
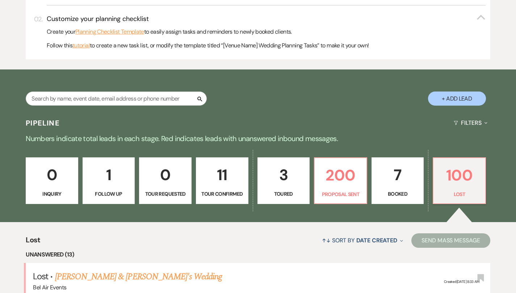
select select "8"
select select "5"
select select "8"
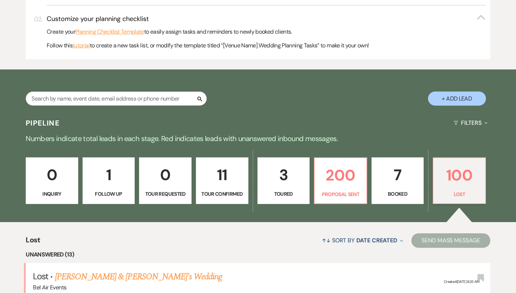
select select "8"
select select "5"
select select "8"
select select "5"
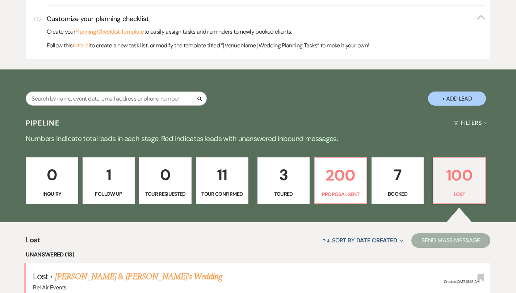
select select "8"
select select "5"
select select "8"
select select "5"
select select "8"
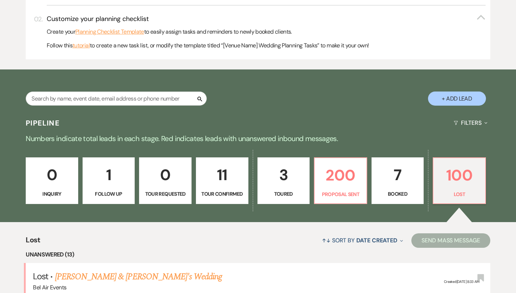
select select "5"
select select "8"
select select "5"
select select "8"
select select "5"
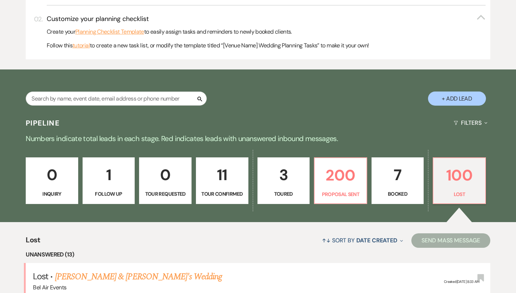
select select "8"
select select "5"
select select "8"
select select "5"
select select "8"
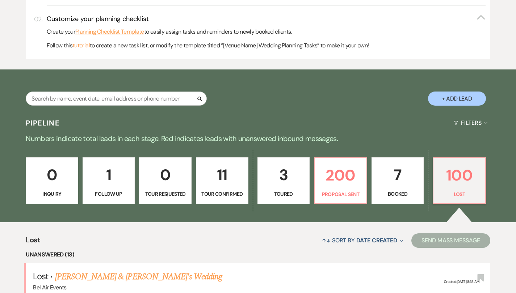
select select "5"
select select "8"
select select "5"
select select "8"
select select "5"
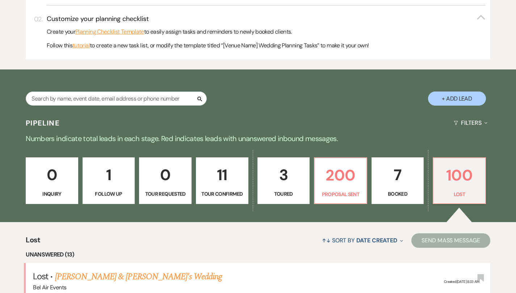
select select "8"
select select "5"
select select "8"
select select "5"
select select "8"
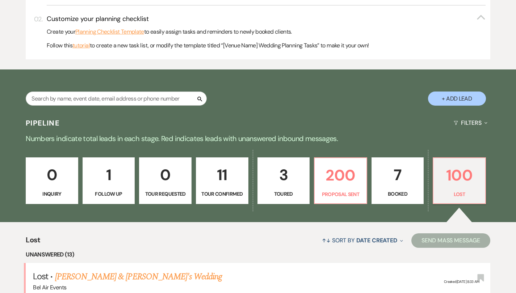
select select "5"
select select "8"
select select "5"
select select "8"
select select "5"
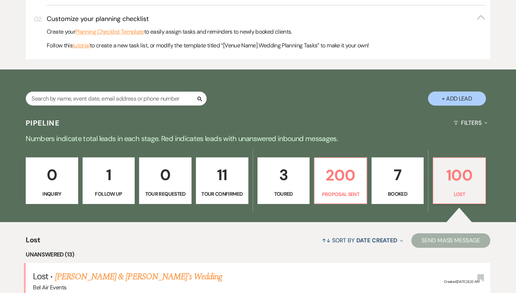
select select "8"
select select "5"
select select "8"
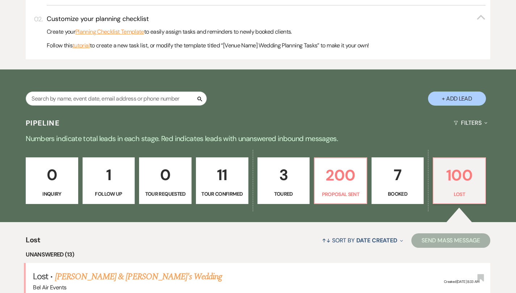
select select "5"
select select "8"
select select "5"
select select "8"
select select "5"
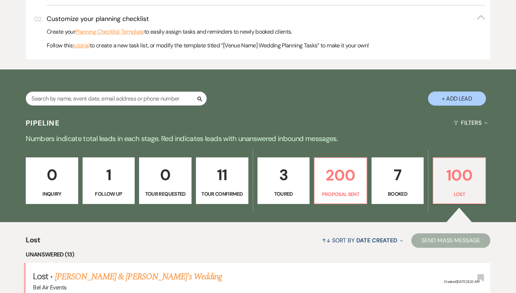
select select "8"
select select "5"
select select "8"
select select "5"
select select "8"
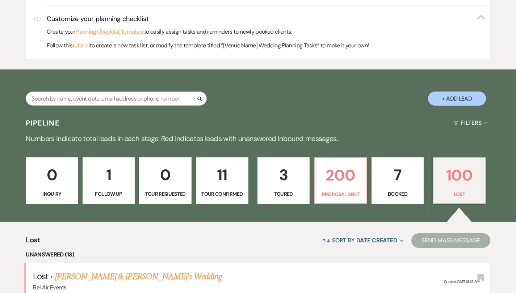
select select "5"
select select "8"
select select "10"
select select "8"
select select "5"
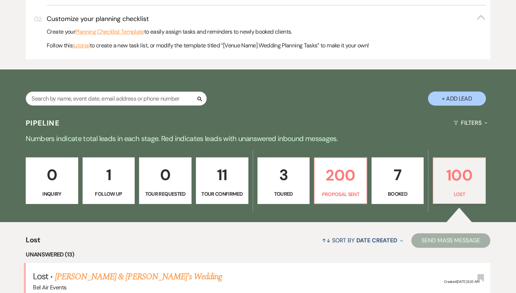
select select "8"
select select "5"
select select "8"
select select "5"
select select "8"
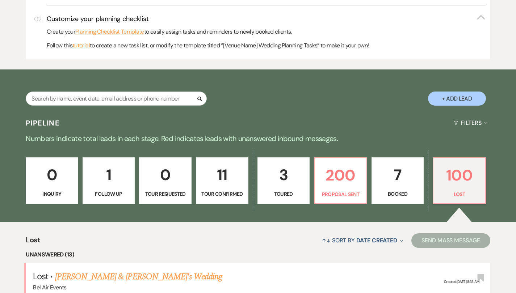
select select "5"
select select "8"
select select "5"
select select "8"
select select "5"
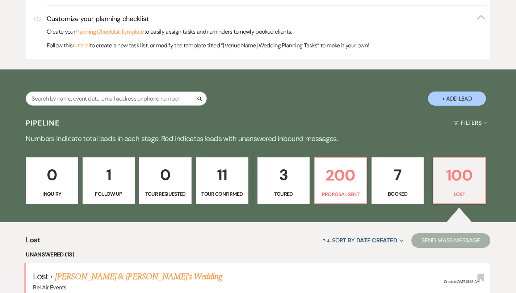
select select "8"
select select "5"
select select "8"
select select "5"
select select "8"
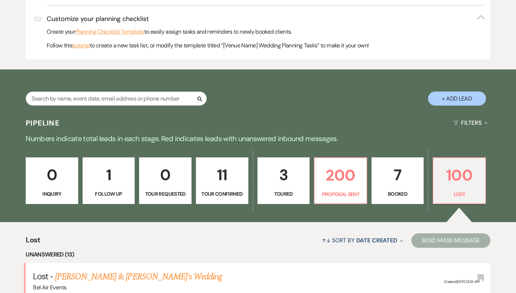
select select "5"
select select "8"
select select "5"
select select "8"
select select "5"
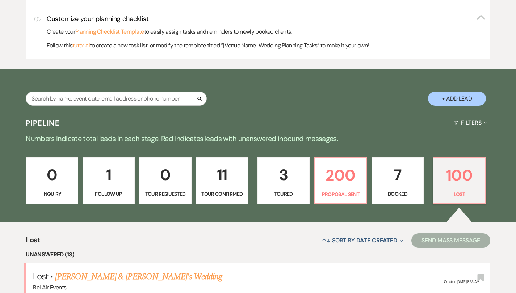
select select "8"
select select "5"
select select "8"
select select "5"
select select "8"
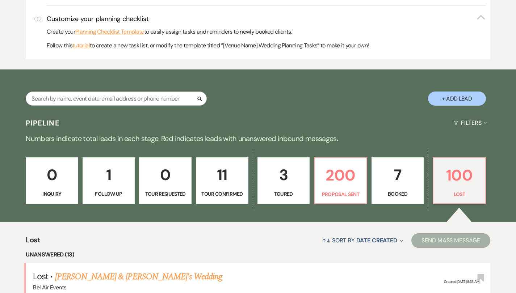
select select "5"
select select "8"
select select "5"
select select "8"
select select "5"
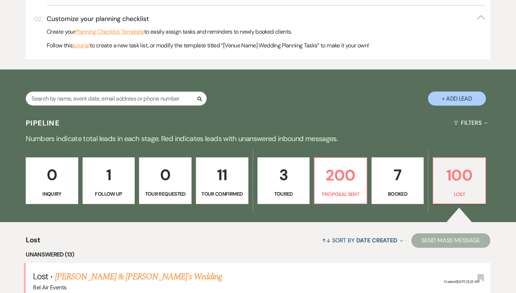
select select "8"
select select "5"
select select "8"
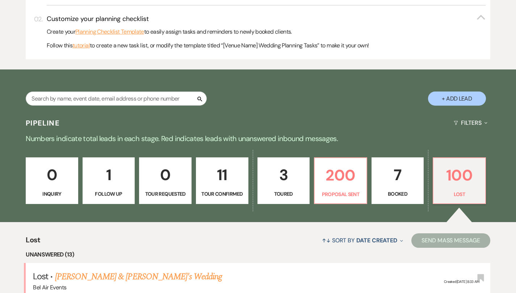
select select "5"
select select "8"
select select "5"
select select "8"
select select "5"
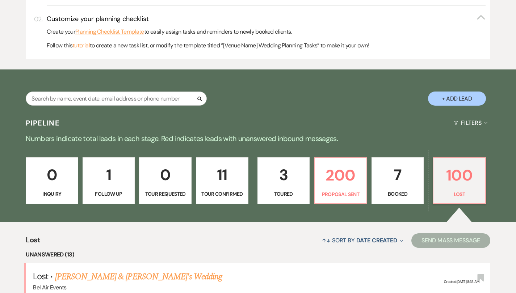
select select "8"
select select "5"
select select "8"
select select "5"
select select "8"
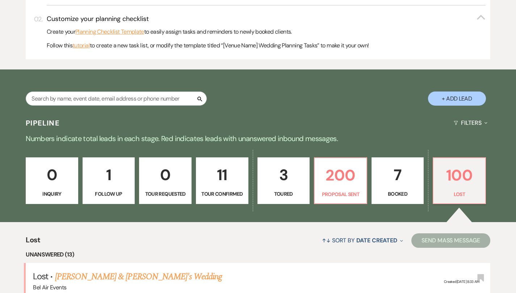
select select "5"
select select "8"
select select "5"
select select "8"
select select "5"
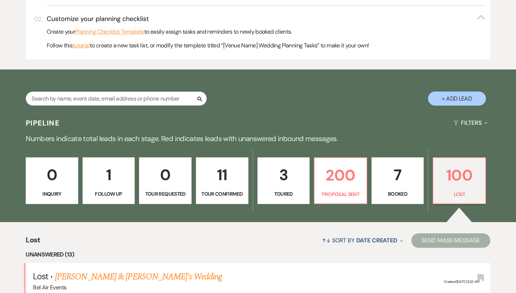
select select "8"
select select "10"
select select "8"
select select "10"
select select "8"
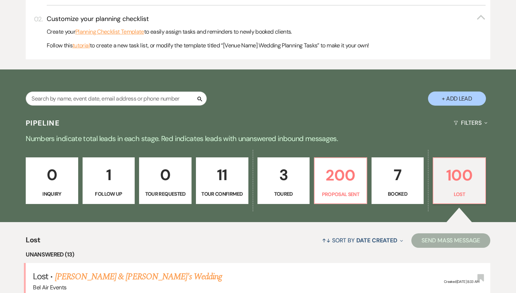
select select "5"
select select "8"
select select "5"
select select "8"
select select "5"
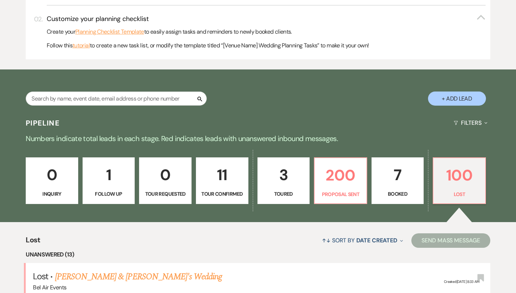
select select "8"
select select "5"
select select "8"
select select "5"
select select "8"
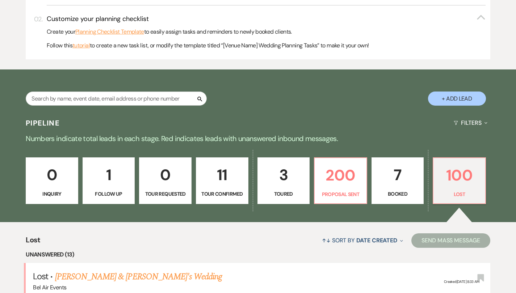
select select "5"
select select "8"
select select "5"
select select "8"
select select "5"
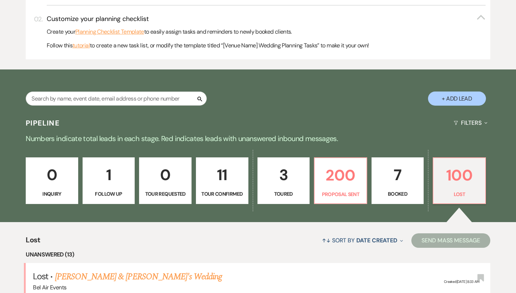
select select "8"
select select "10"
select select "8"
select select "5"
select select "8"
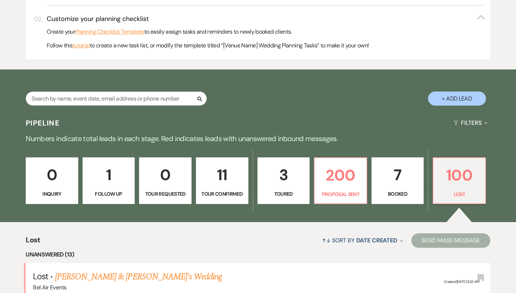
select select "5"
select select "8"
select select "5"
select select "8"
select select "5"
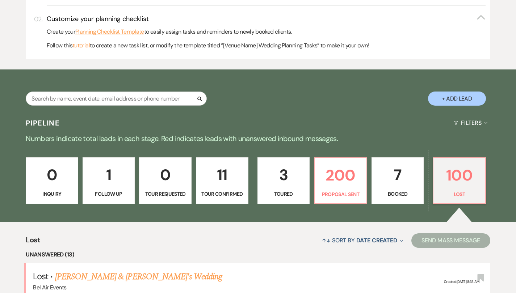
select select "8"
select select "5"
select select "8"
select select "5"
select select "8"
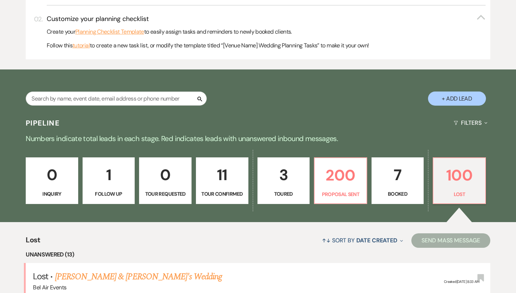
select select "5"
select select "8"
select select "5"
select select "8"
select select "5"
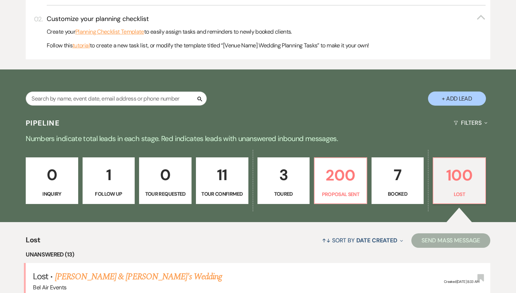
select select "8"
select select "5"
select select "8"
select select "5"
select select "8"
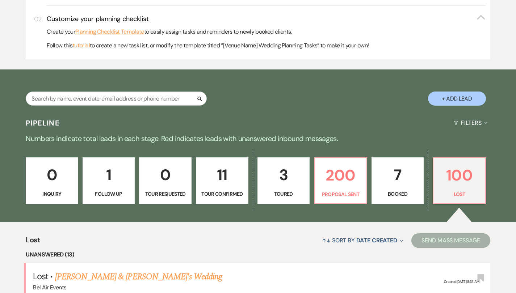
select select "5"
select select "8"
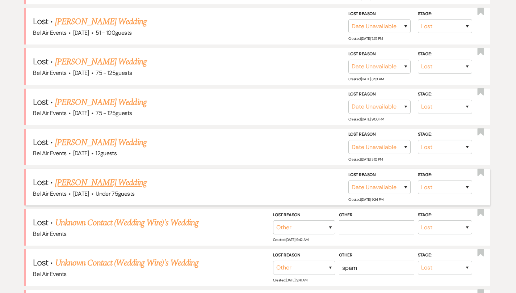
click at [95, 184] on link "Seth Lucas's Wedding" at bounding box center [101, 182] width 92 height 13
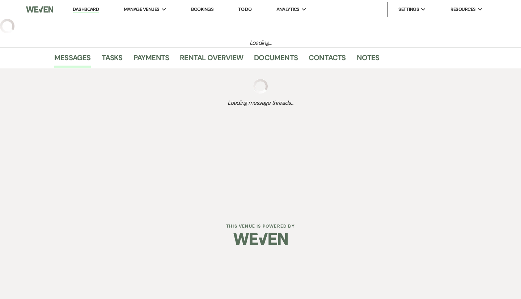
select select "8"
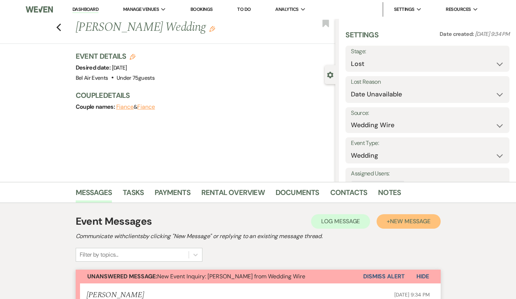
click at [430, 222] on span "New Message" at bounding box center [410, 221] width 40 height 8
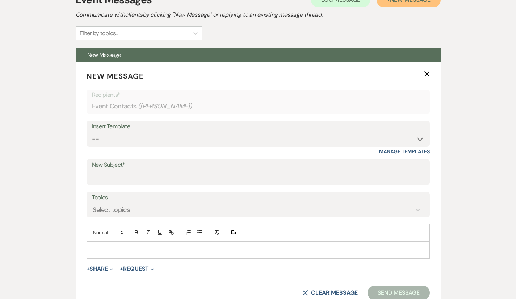
scroll to position [227, 0]
